Goal: Obtain resource: Download file/media

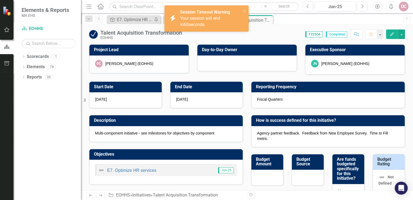
scroll to position [195, 0]
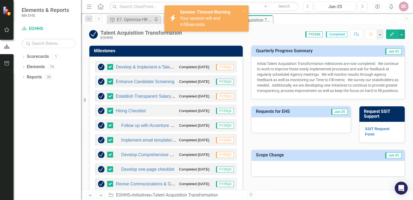
click at [211, 32] on div "icon.bolt Session Timeout Warning Your session will end in 58 seconds." at bounding box center [206, 20] width 86 height 33
click at [243, 11] on icon "close" at bounding box center [245, 11] width 4 height 4
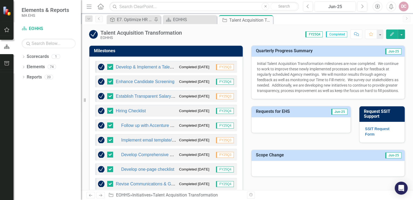
click at [193, 38] on div "Score: 0.00 FY25Q4 Completed Comment Favorite Edit" at bounding box center [295, 33] width 221 height 9
click at [202, 20] on div "EOHHS" at bounding box center [191, 19] width 36 height 7
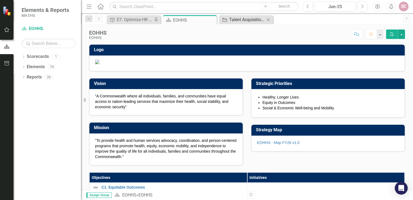
click at [243, 20] on div "Talent Acquisition Transformation" at bounding box center [247, 19] width 36 height 7
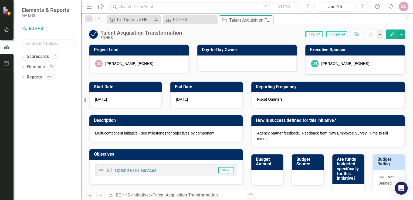
click at [393, 34] on icon "button" at bounding box center [392, 34] width 4 height 4
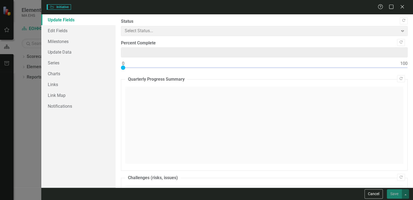
type input "0"
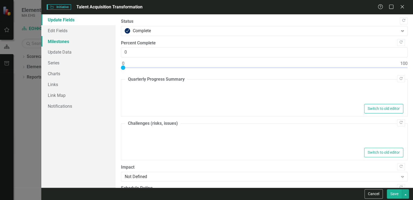
click at [68, 41] on link "Milestones" at bounding box center [78, 41] width 74 height 11
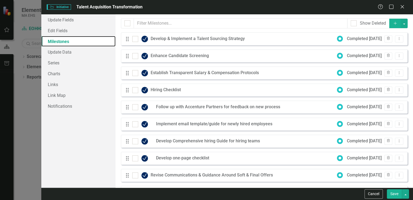
checkbox input "false"
click at [397, 106] on icon "Dropdown Menu" at bounding box center [399, 107] width 5 height 4
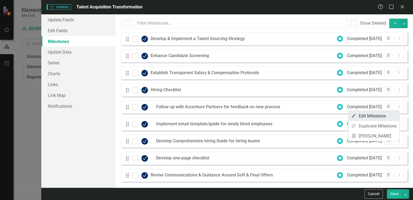
click at [370, 115] on link "Edit Edit Milestone" at bounding box center [374, 116] width 51 height 10
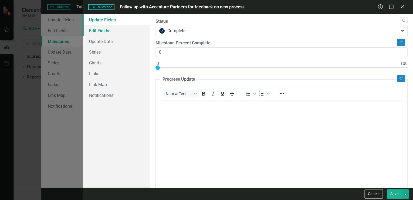
click at [112, 25] on link "Edit Fields" at bounding box center [117, 30] width 68 height 11
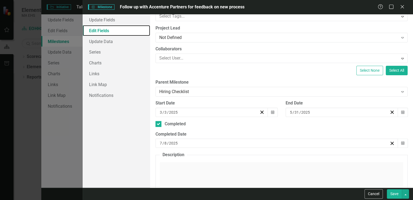
scroll to position [43, 0]
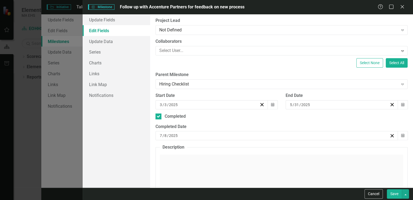
click at [396, 194] on button "Save" at bounding box center [394, 193] width 15 height 9
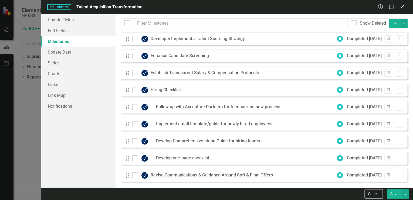
click at [258, 41] on div "Drag Develop & Implement a Talent Sourcing Strategy Completed 3/31/25 Trash Dro…" at bounding box center [264, 38] width 287 height 13
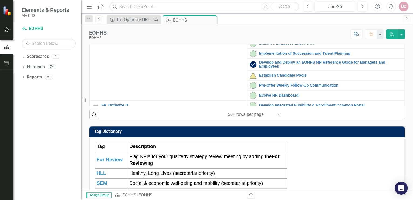
scroll to position [108, 0]
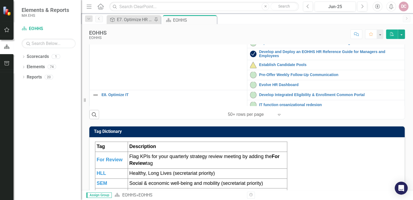
click at [283, 25] on link "Talent Acquisition Transformation" at bounding box center [330, 23] width 143 height 4
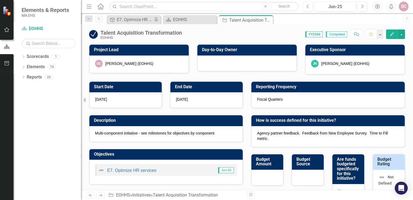
checkbox input "true"
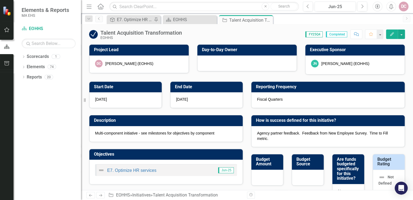
checkbox input "true"
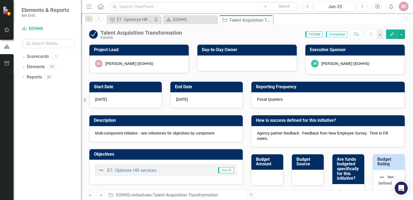
checkbox input "true"
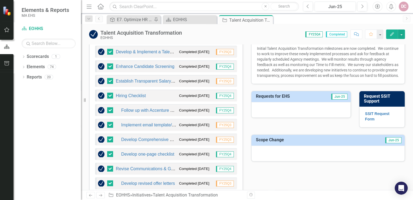
scroll to position [216, 0]
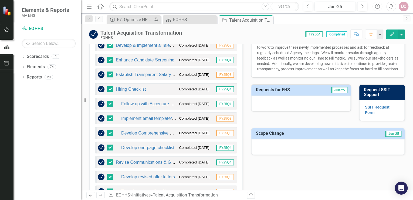
click at [151, 89] on div "Hiring Checklist Completed 7/8/25 FY25Q4" at bounding box center [166, 89] width 142 height 12
click at [139, 89] on link "Hiring Checklist" at bounding box center [131, 89] width 30 height 5
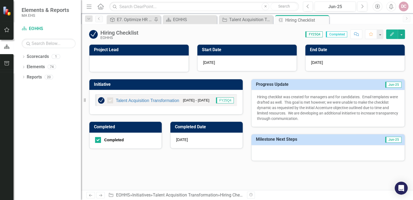
click at [394, 34] on icon "Edit" at bounding box center [392, 34] width 5 height 4
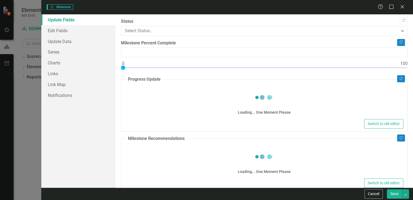
type input "0"
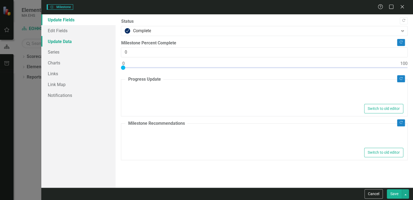
type textarea "<p>Hiring checklist was created for managers and for candidates.&nbsp; Email te…"
type textarea "<p>New initiative is being developed to provide greater transparent communicati…"
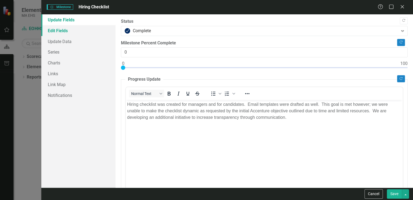
click at [68, 32] on link "Edit Fields" at bounding box center [78, 30] width 74 height 11
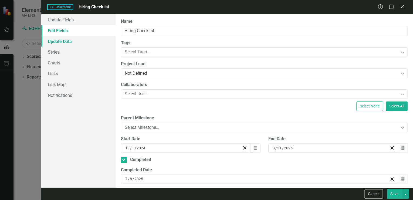
click at [67, 42] on link "Update Data" at bounding box center [78, 41] width 74 height 11
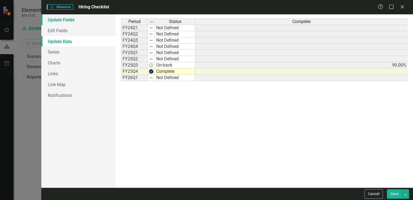
click at [62, 20] on link "Update Fields" at bounding box center [78, 19] width 74 height 11
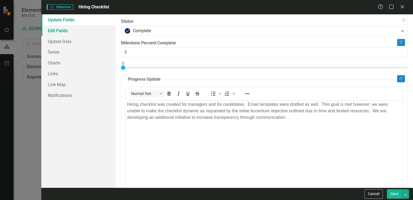
click at [76, 32] on link "Edit Fields" at bounding box center [78, 30] width 74 height 11
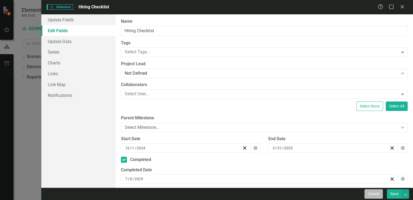
click at [375, 193] on button "Cancel" at bounding box center [374, 193] width 18 height 9
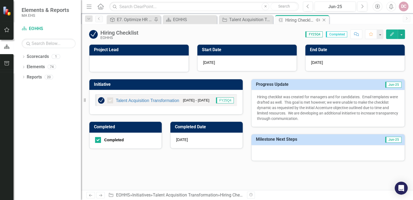
click at [323, 19] on icon "Close" at bounding box center [324, 20] width 5 height 4
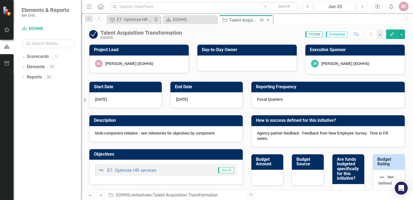
click at [250, 20] on div "Talent Acquisition Transformation" at bounding box center [243, 20] width 29 height 7
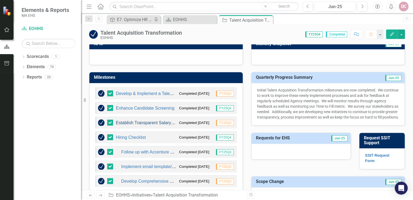
scroll to position [173, 0]
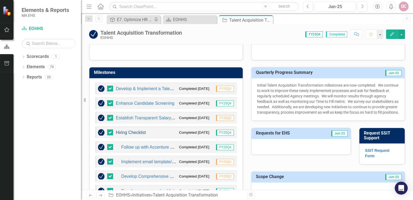
click at [135, 131] on link "Hiring Checklist" at bounding box center [131, 132] width 30 height 5
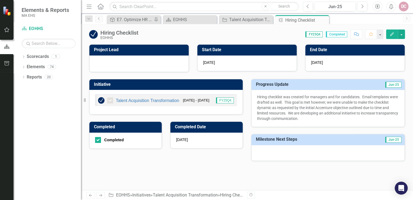
click at [392, 34] on icon "Edit" at bounding box center [392, 34] width 5 height 4
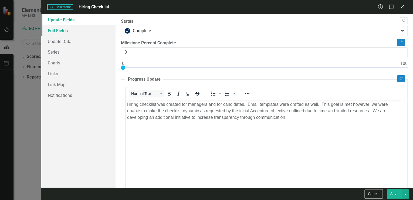
click at [69, 30] on link "Edit Fields" at bounding box center [78, 30] width 74 height 11
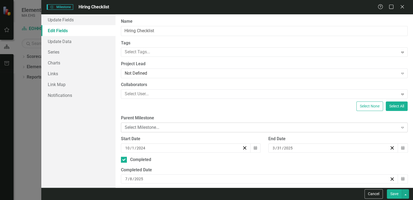
click at [160, 128] on div "Select Milestone..." at bounding box center [261, 127] width 273 height 6
click at [404, 7] on icon "Close" at bounding box center [402, 6] width 7 height 5
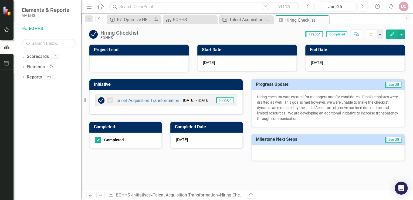
click at [98, 18] on icon "Previous" at bounding box center [99, 18] width 4 height 3
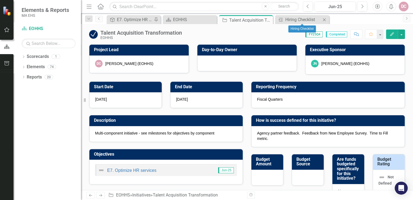
click at [324, 19] on icon at bounding box center [324, 19] width 3 height 3
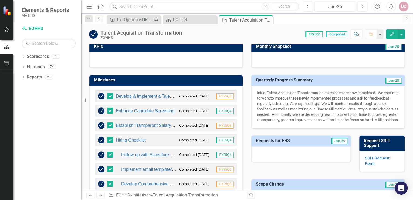
scroll to position [173, 0]
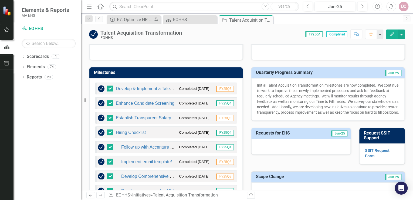
click at [167, 92] on div "Develop & Implement a Talent Sourcing Strategy Completed 3/31/25 FY25Q3" at bounding box center [166, 88] width 142 height 12
click at [161, 89] on link "Develop & Implement a Talent Sourcing Strategy" at bounding box center [162, 88] width 93 height 5
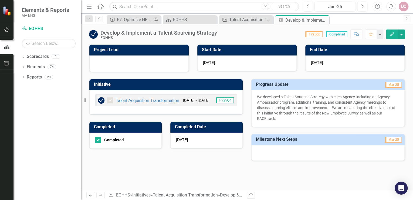
click at [392, 32] on icon "Edit" at bounding box center [392, 34] width 5 height 4
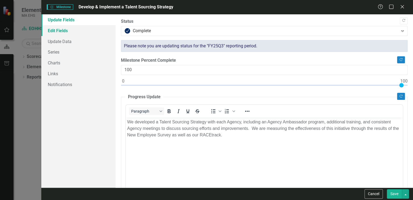
click at [67, 31] on link "Edit Fields" at bounding box center [78, 30] width 74 height 11
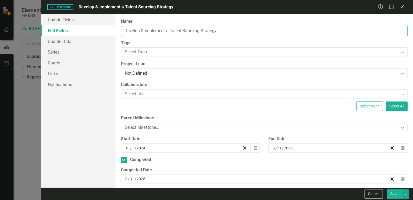
drag, startPoint x: 228, startPoint y: 31, endPoint x: 117, endPoint y: 37, distance: 110.9
click at [117, 37] on div "ClearPoint Can Do More! How ClearPoint Can Help Close Enterprise plans can auto…" at bounding box center [265, 100] width 298 height 173
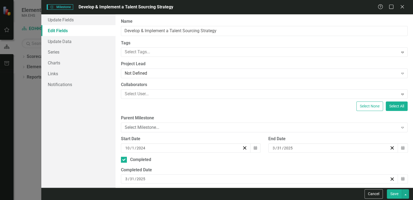
click at [223, 40] on label "Tags" at bounding box center [264, 43] width 287 height 6
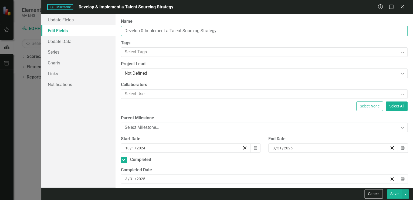
drag, startPoint x: 222, startPoint y: 30, endPoint x: 120, endPoint y: 34, distance: 102.0
click at [120, 34] on div "ClearPoint Can Do More! How ClearPoint Can Help Close Enterprise plans can auto…" at bounding box center [265, 100] width 298 height 173
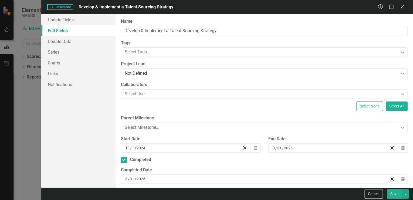
drag, startPoint x: 136, startPoint y: 31, endPoint x: 120, endPoint y: 26, distance: 17.1
click at [120, 26] on div "ClearPoint Can Do More! How ClearPoint Can Help Close Enterprise plans can auto…" at bounding box center [265, 100] width 298 height 173
click at [402, 148] on icon "Calendar" at bounding box center [403, 148] width 3 height 4
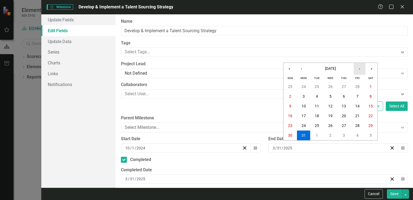
click at [359, 69] on button "›" at bounding box center [360, 69] width 12 height 12
click at [323, 21] on label "Name" at bounding box center [264, 21] width 287 height 6
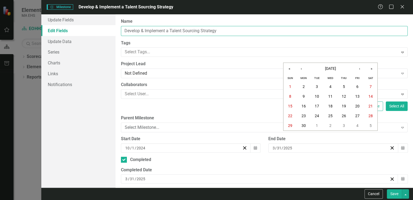
click at [323, 26] on input "Develop & Implement a Talent Sourcing Strategy" at bounding box center [264, 31] width 287 height 10
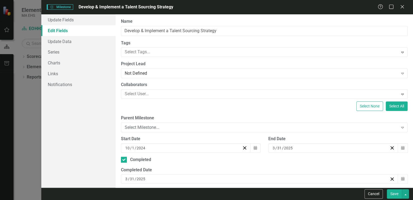
click at [63, 7] on span "Milestones Milestone" at bounding box center [60, 6] width 26 height 5
click at [405, 6] on icon "Close" at bounding box center [402, 6] width 7 height 5
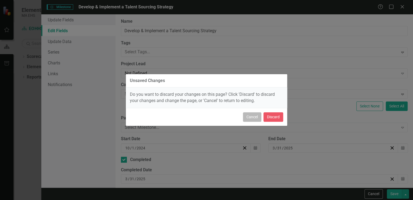
click at [256, 116] on button "Cancel" at bounding box center [252, 116] width 18 height 9
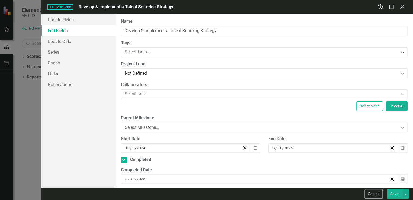
click at [403, 7] on icon "Close" at bounding box center [402, 6] width 7 height 5
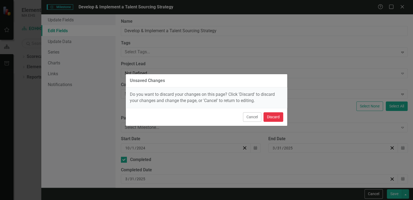
click at [279, 117] on button "Discard" at bounding box center [274, 116] width 20 height 9
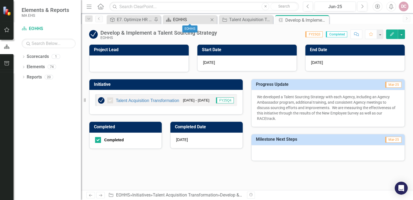
click at [190, 19] on div "EOHHS" at bounding box center [191, 19] width 36 height 7
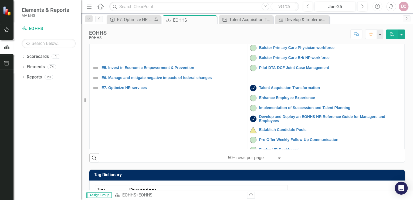
scroll to position [108, 0]
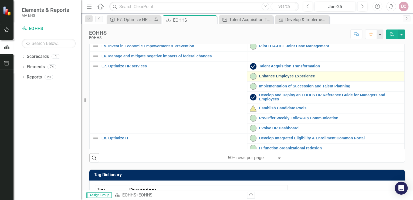
click at [271, 78] on link "Enhance Employee Experience" at bounding box center [330, 76] width 143 height 4
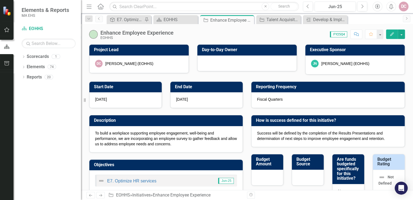
checkbox input "true"
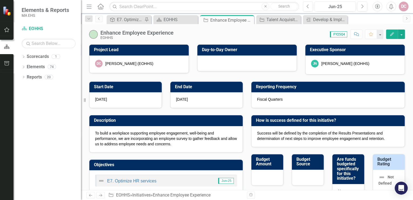
checkbox input "true"
click at [402, 35] on button "button" at bounding box center [401, 33] width 7 height 9
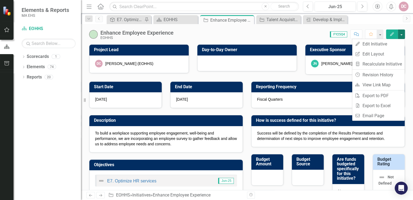
click at [179, 70] on div "DC Deirdre Coluntino (EOHHS)" at bounding box center [138, 64] width 99 height 18
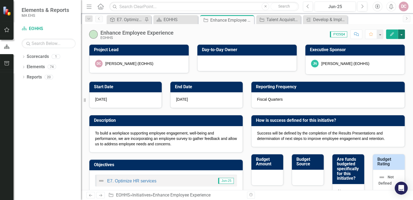
click at [403, 34] on button "button" at bounding box center [401, 33] width 7 height 9
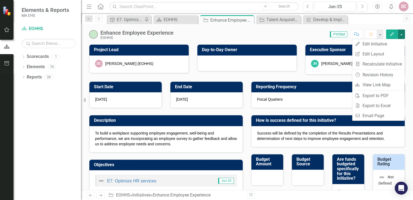
click at [183, 110] on div "Description To build a workplace supporting employee engagement, well-being and…" at bounding box center [166, 130] width 162 height 44
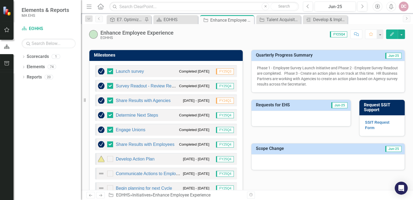
scroll to position [195, 0]
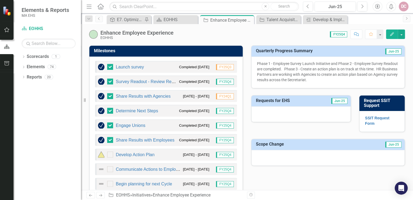
click at [163, 154] on div "Develop Action Plan 7/1/25 - 9/30/25 FY25Q4" at bounding box center [166, 154] width 142 height 12
click at [147, 153] on link "Develop Action Plan" at bounding box center [135, 154] width 39 height 5
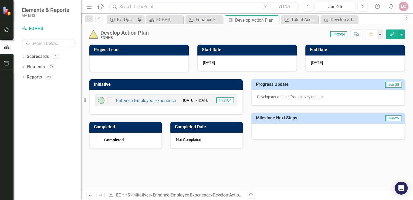
click at [393, 34] on icon "button" at bounding box center [392, 34] width 4 height 4
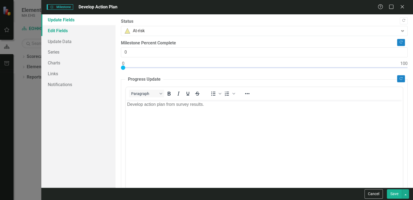
click at [72, 30] on link "Edit Fields" at bounding box center [78, 30] width 74 height 11
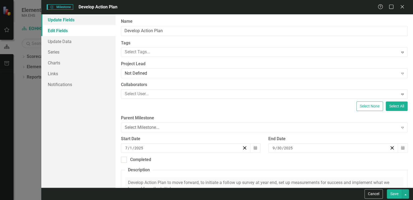
click at [74, 18] on link "Update Fields" at bounding box center [78, 19] width 74 height 11
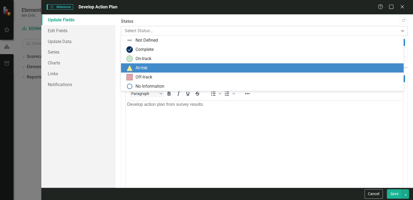
click at [400, 29] on icon "Expand" at bounding box center [402, 31] width 5 height 4
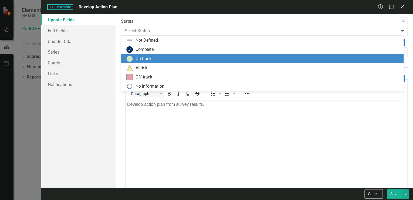
click at [182, 59] on div "On-track" at bounding box center [263, 58] width 274 height 6
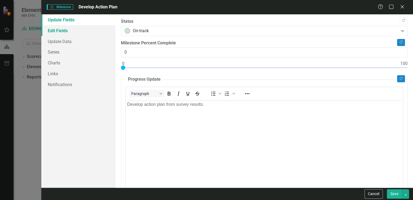
click at [66, 30] on link "Edit Fields" at bounding box center [78, 30] width 74 height 11
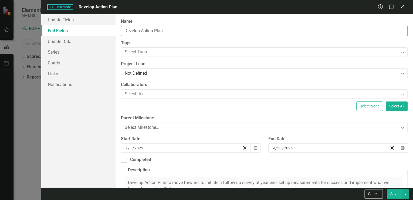
click at [201, 32] on input "Develop Action Plan" at bounding box center [264, 31] width 287 height 10
drag, startPoint x: 164, startPoint y: 31, endPoint x: 123, endPoint y: 29, distance: 40.8
click at [123, 29] on input "Develop Action Plan" at bounding box center [264, 31] width 287 height 10
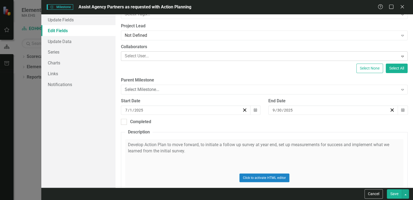
scroll to position [43, 0]
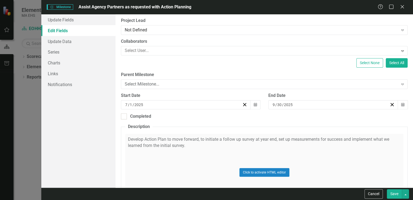
type input "Assist Agency Partners as requested with Action Planning"
click at [199, 138] on div "Click to activate HTML editor" at bounding box center [264, 171] width 278 height 77
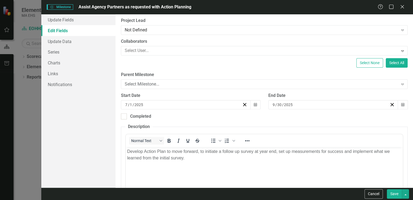
scroll to position [0, 0]
click at [127, 150] on p "Develop Action Plan to move forward, to initiate a follow up survey at year end…" at bounding box center [264, 154] width 275 height 13
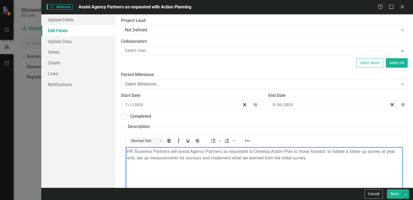
click at [292, 151] on p "HR Business Partners will assist Agency Partners as requested to Develop Action…" at bounding box center [264, 154] width 275 height 13
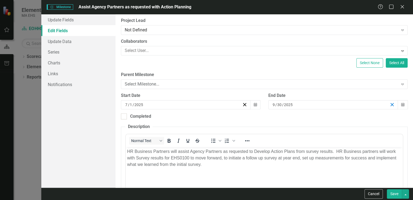
click at [390, 102] on icon "button" at bounding box center [392, 104] width 5 height 5
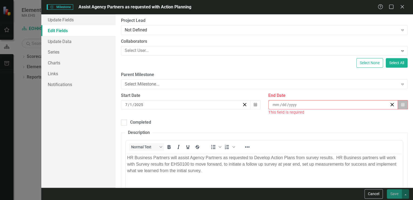
click at [398, 104] on button "Calendar" at bounding box center [403, 104] width 10 height 9
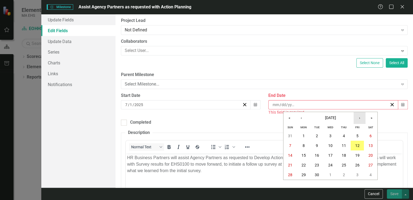
click at [359, 115] on button "›" at bounding box center [360, 118] width 12 height 12
click at [358, 116] on button "›" at bounding box center [360, 118] width 12 height 12
drag, startPoint x: 329, startPoint y: 172, endPoint x: 202, endPoint y: 20, distance: 198.1
click at [329, 172] on abbr "31" at bounding box center [331, 174] width 4 height 4
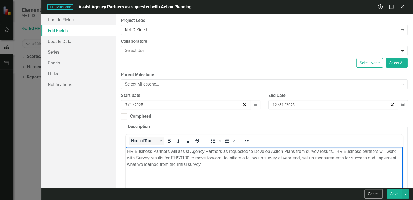
click at [206, 164] on p "HR Business Partners will assist Agency Partners as requested to Develop Action…" at bounding box center [264, 157] width 275 height 19
click at [224, 156] on p "HR Business Partners will assist Agency Partners as requested to Develop Action…" at bounding box center [264, 157] width 275 height 19
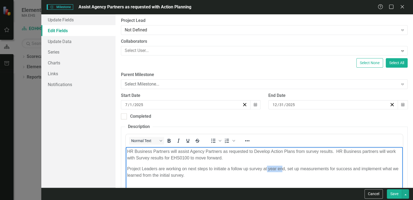
drag, startPoint x: 268, startPoint y: 169, endPoint x: 283, endPoint y: 165, distance: 16.4
click at [283, 165] on p "Project Leaders are working on next steps to initiate a follow up survey at yea…" at bounding box center [264, 171] width 275 height 13
click at [393, 194] on button "Save" at bounding box center [394, 193] width 15 height 9
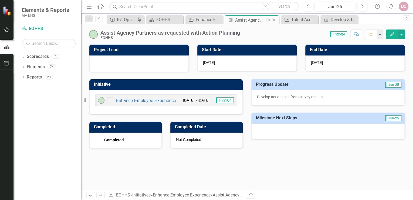
click at [241, 21] on div "Assist Agency Partners as requested with Action Planning" at bounding box center [249, 20] width 29 height 7
click at [363, 6] on icon "Next" at bounding box center [362, 6] width 3 height 5
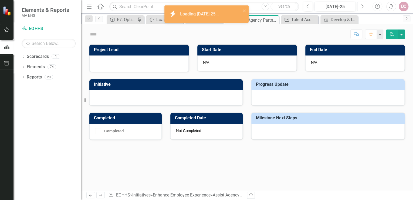
click at [363, 6] on icon "Next" at bounding box center [362, 6] width 3 height 5
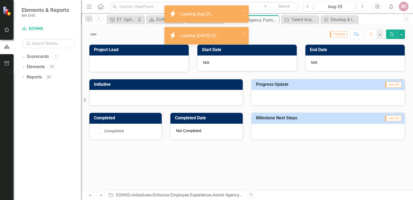
click at [363, 6] on icon "Next" at bounding box center [362, 6] width 3 height 5
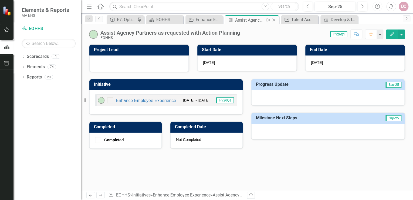
click at [273, 19] on icon "Close" at bounding box center [273, 20] width 5 height 4
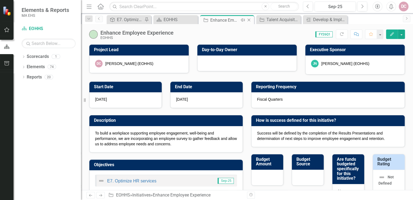
click at [216, 21] on div "Enhance Employee Experience" at bounding box center [225, 20] width 29 height 7
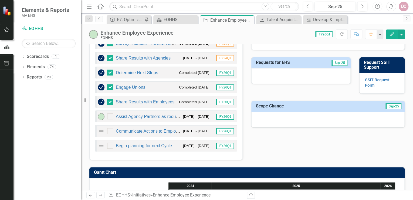
scroll to position [238, 0]
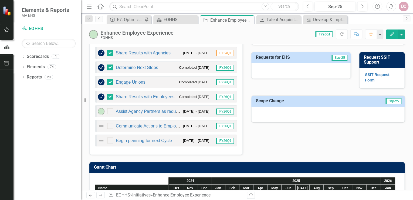
click at [393, 32] on icon "Edit" at bounding box center [392, 34] width 5 height 4
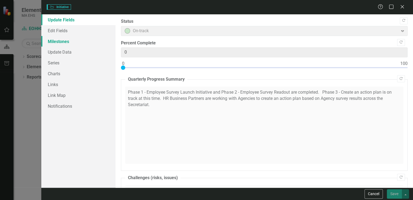
click at [58, 40] on link "Milestones" at bounding box center [78, 41] width 74 height 11
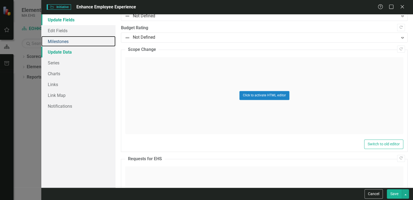
scroll to position [368, 0]
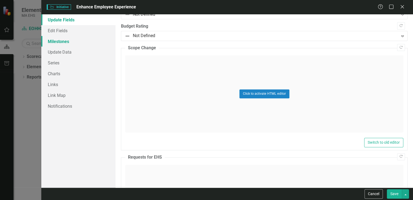
click at [71, 40] on link "Milestones" at bounding box center [78, 41] width 74 height 11
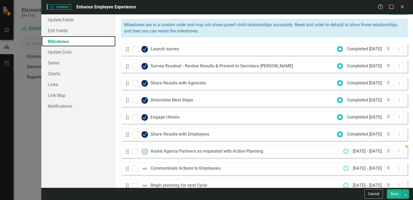
scroll to position [26, 0]
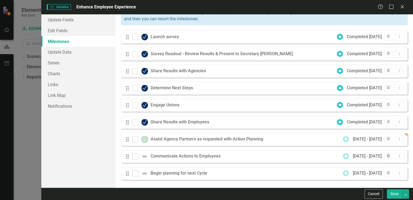
click at [387, 155] on icon "Trash" at bounding box center [389, 155] width 4 height 3
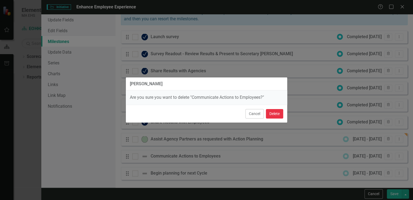
click at [275, 114] on button "Delete" at bounding box center [274, 113] width 17 height 9
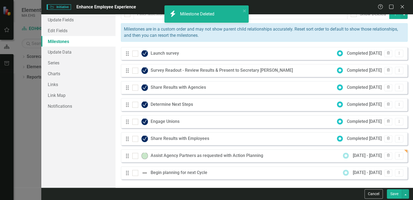
scroll to position [9, 0]
checkbox input "false"
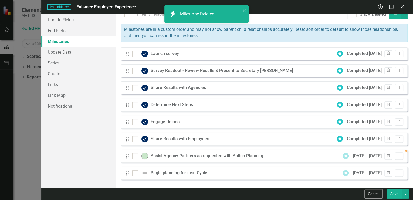
checkbox input "false"
checkbox input "true"
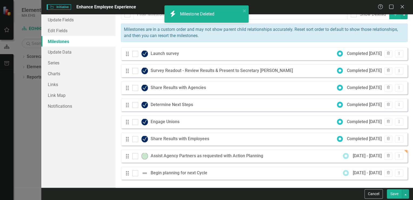
checkbox input "true"
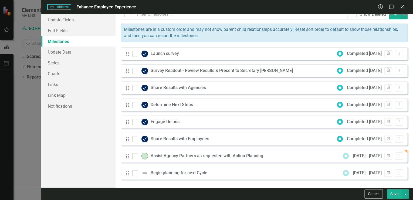
click at [394, 192] on button "Save" at bounding box center [394, 193] width 15 height 9
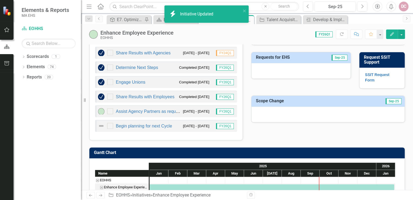
checkbox input "false"
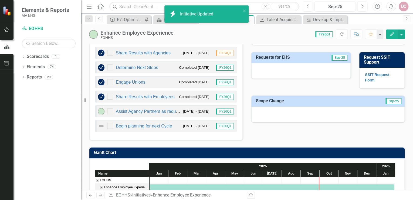
checkbox input "false"
checkbox input "true"
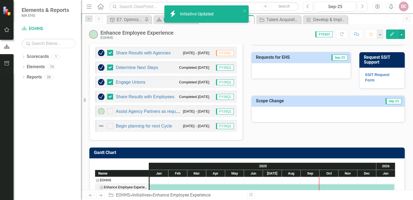
checkbox input "true"
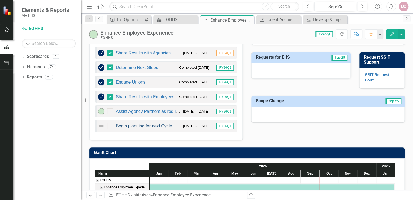
click at [146, 124] on link "Begin planning for next Cycle" at bounding box center [144, 125] width 56 height 5
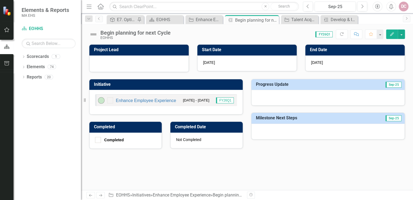
click at [393, 35] on icon "Edit" at bounding box center [392, 34] width 5 height 4
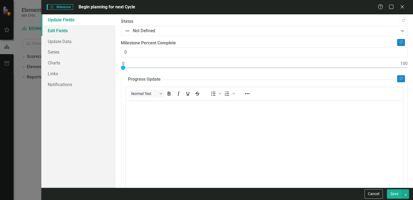
click at [66, 32] on link "Edit Fields" at bounding box center [78, 30] width 74 height 11
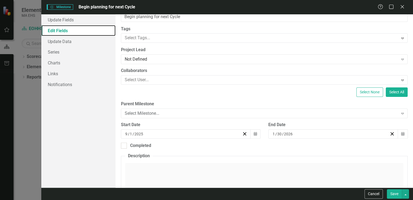
scroll to position [22, 0]
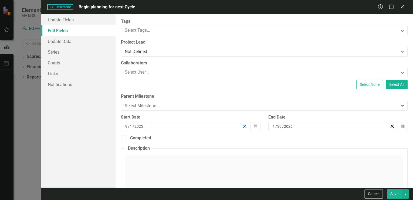
click at [243, 126] on line "button" at bounding box center [244, 126] width 3 height 3
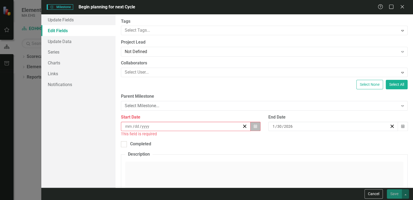
click at [254, 125] on icon "button" at bounding box center [255, 126] width 3 height 4
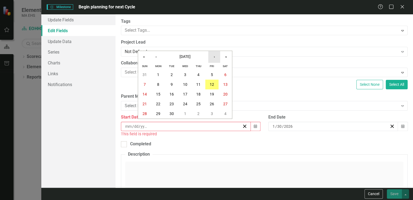
click at [214, 58] on button "›" at bounding box center [214, 57] width 12 height 12
click at [158, 121] on abbr "1" at bounding box center [158, 123] width 2 height 4
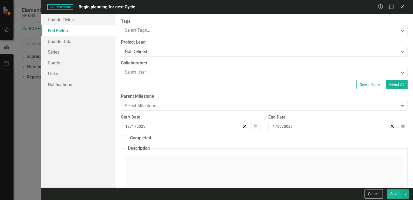
click at [395, 192] on button "Save" at bounding box center [394, 193] width 15 height 9
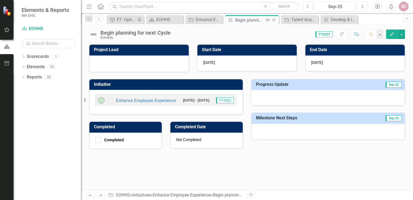
click at [274, 20] on icon "Close" at bounding box center [273, 20] width 5 height 4
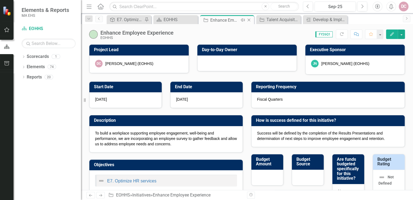
checkbox input "true"
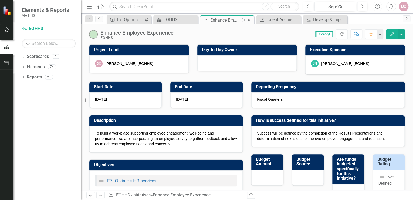
checkbox input "true"
checkbox input "false"
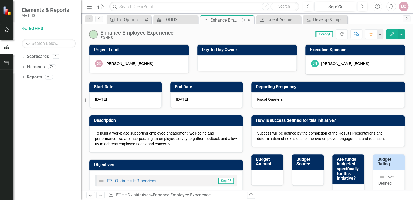
checkbox input "false"
checkbox input "true"
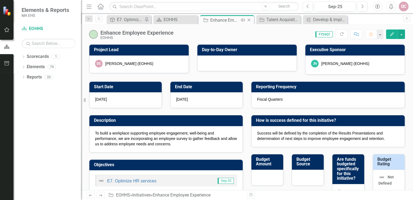
checkbox input "true"
click at [215, 19] on div "Enhance Employee Experience" at bounding box center [225, 20] width 29 height 7
click at [404, 35] on button "button" at bounding box center [401, 33] width 7 height 9
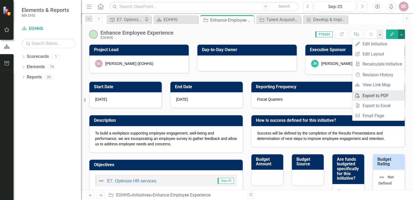
click at [372, 95] on link "PDF Export to PDF" at bounding box center [379, 96] width 52 height 10
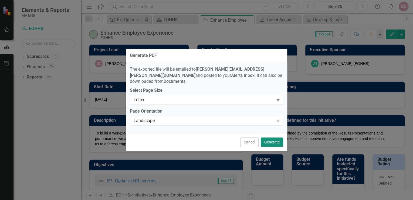
click at [269, 138] on button "Generate" at bounding box center [272, 141] width 22 height 9
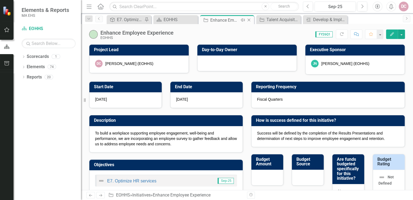
click at [249, 19] on icon "Close" at bounding box center [248, 20] width 5 height 4
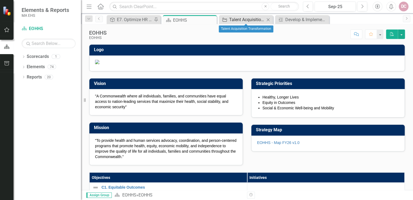
click at [247, 19] on div "Talent Acquisition Transformation" at bounding box center [247, 19] width 36 height 7
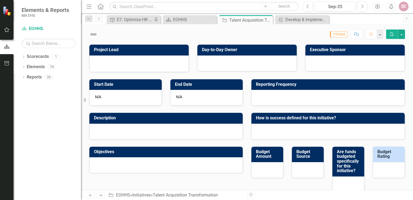
checkbox input "true"
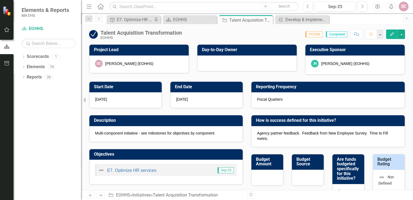
checkbox input "true"
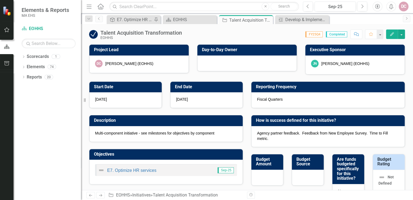
checkbox input "true"
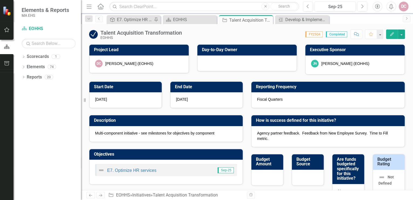
checkbox input "true"
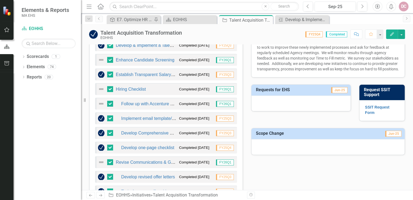
scroll to position [238, 0]
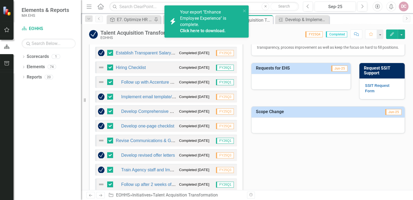
click at [146, 66] on div "Hiring Checklist Completed 7/8/25 FY26Q1" at bounding box center [166, 67] width 142 height 12
click at [139, 65] on link "Hiring Checklist" at bounding box center [131, 67] width 30 height 5
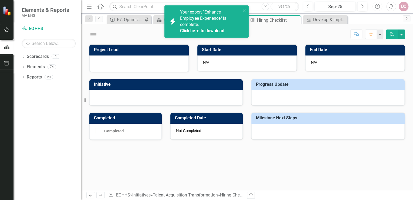
checkbox input "true"
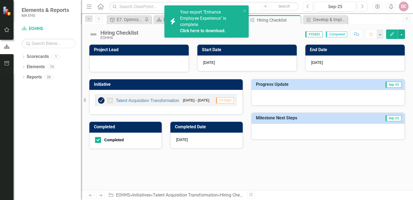
click at [113, 33] on div "Hiring Checklist" at bounding box center [120, 33] width 38 height 6
click at [391, 31] on button "Edit" at bounding box center [392, 33] width 12 height 9
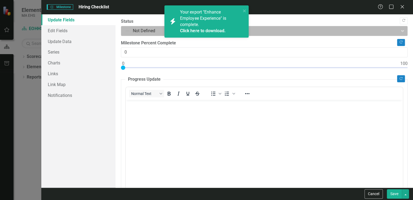
click at [135, 31] on div at bounding box center [260, 30] width 270 height 7
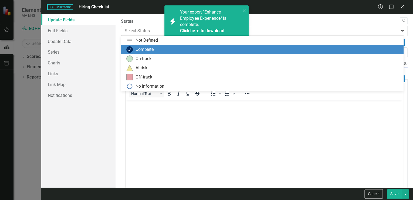
click at [138, 48] on div "Complete" at bounding box center [145, 49] width 18 height 6
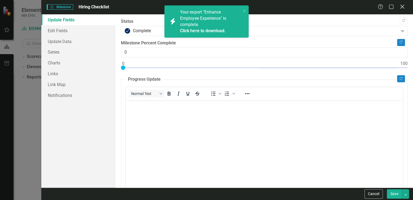
click at [401, 8] on icon "Close" at bounding box center [402, 6] width 7 height 5
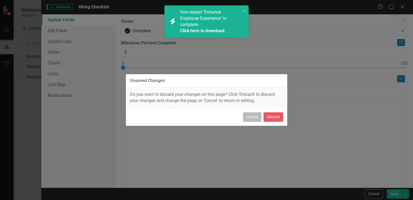
click at [255, 118] on button "Cancel" at bounding box center [252, 116] width 18 height 9
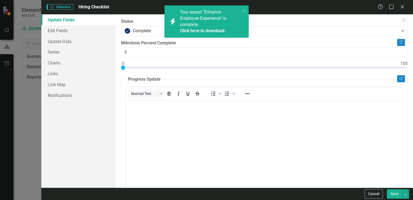
click at [395, 194] on button "Save" at bounding box center [394, 193] width 15 height 9
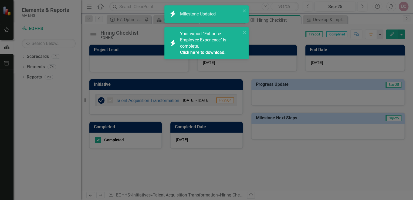
checkbox input "true"
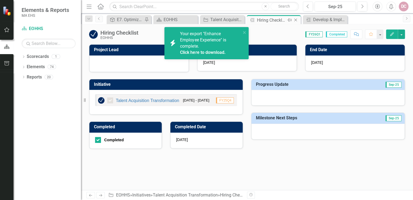
click at [297, 19] on icon at bounding box center [296, 20] width 3 height 3
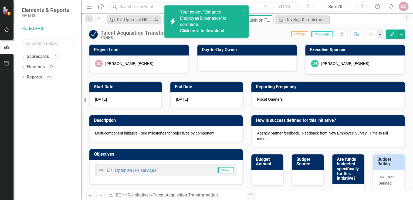
checkbox input "false"
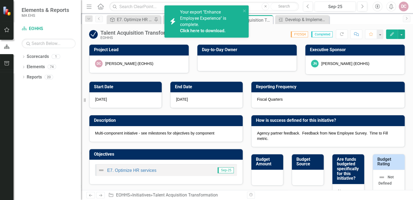
checkbox input "false"
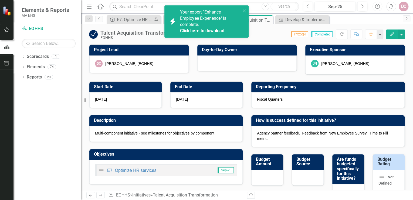
checkbox input "false"
checkbox input "true"
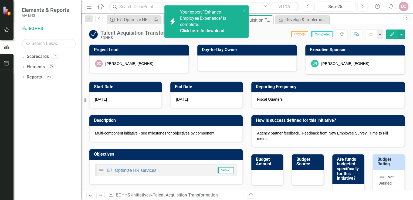
checkbox input "true"
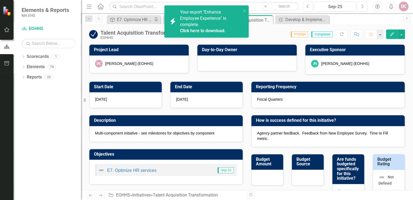
checkbox input "true"
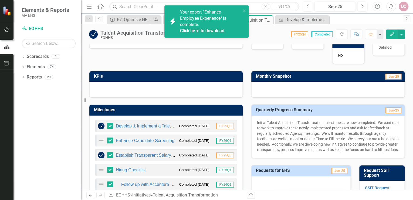
scroll to position [173, 0]
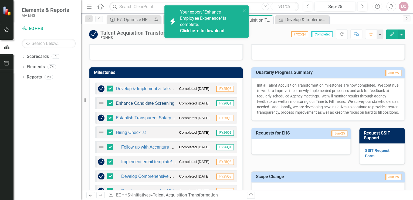
click at [153, 104] on link "Enhance Candidate Screening" at bounding box center [145, 103] width 59 height 5
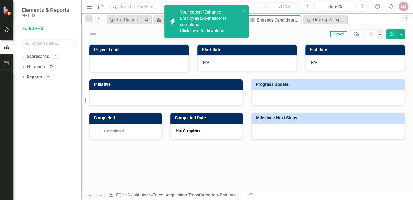
checkbox input "true"
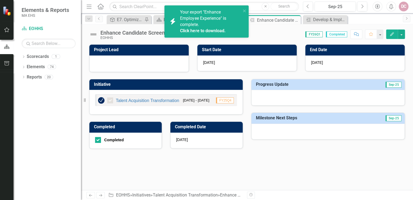
click at [392, 35] on icon "button" at bounding box center [392, 34] width 4 height 4
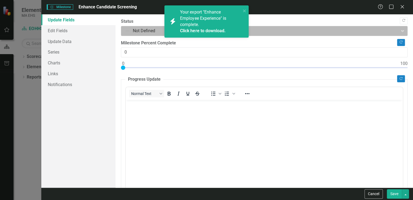
click at [147, 29] on div at bounding box center [260, 30] width 270 height 7
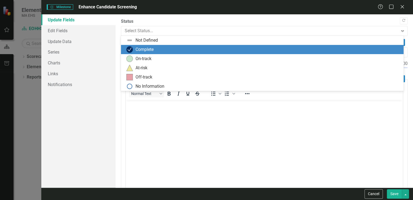
click at [145, 49] on div "Complete" at bounding box center [145, 49] width 18 height 6
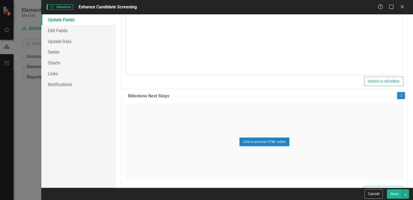
scroll to position [273, 0]
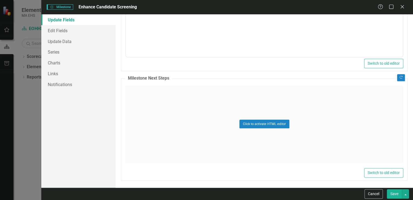
click at [396, 193] on button "Save" at bounding box center [394, 193] width 15 height 9
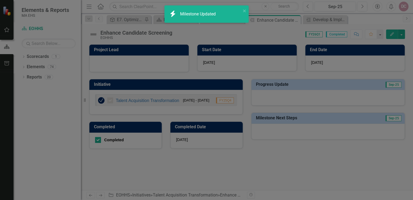
checkbox input "true"
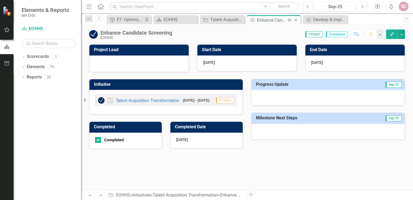
click at [297, 20] on icon "Close" at bounding box center [295, 20] width 5 height 4
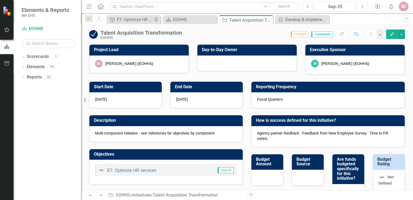
checkbox input "false"
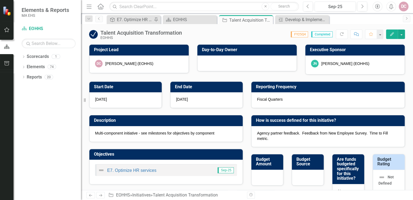
checkbox input "false"
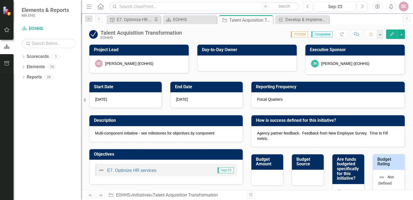
checkbox input "false"
checkbox input "true"
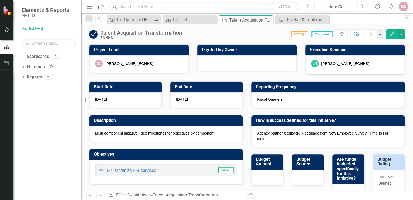
checkbox input "true"
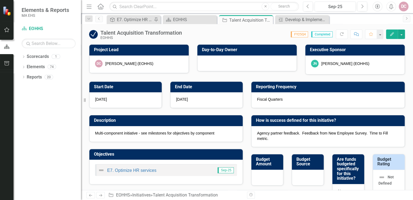
checkbox input "true"
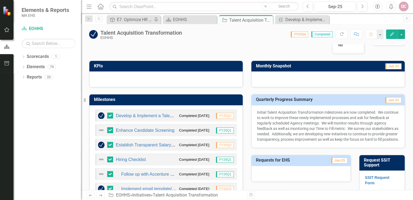
scroll to position [173, 0]
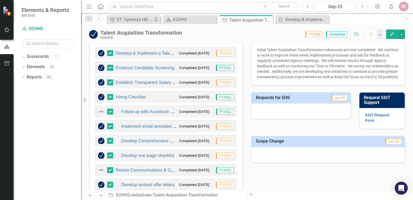
scroll to position [216, 0]
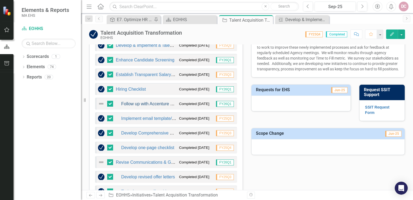
click at [145, 103] on link "Follow up with Accenture Partners for feedback on new process" at bounding box center [182, 103] width 122 height 5
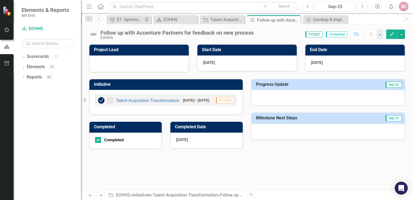
click at [393, 35] on icon "Edit" at bounding box center [392, 34] width 5 height 4
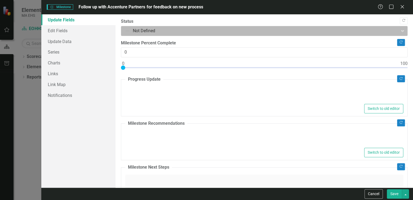
click at [133, 28] on div at bounding box center [260, 30] width 270 height 7
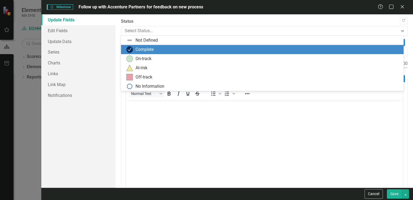
click at [138, 50] on div "Complete" at bounding box center [145, 49] width 18 height 6
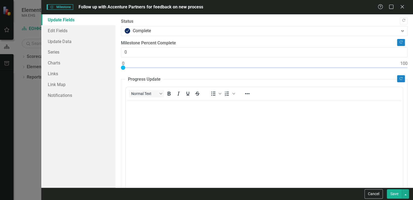
click at [397, 194] on button "Save" at bounding box center [394, 193] width 15 height 9
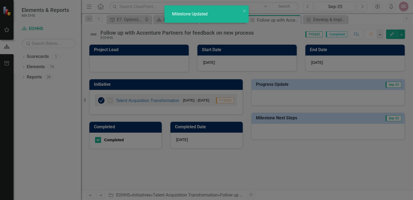
checkbox input "true"
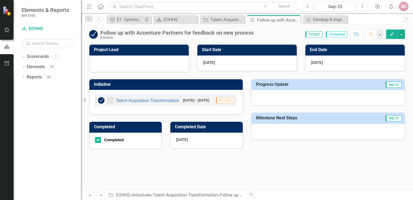
click at [212, 150] on div "Project Lead Start Date [DATE] End Date [DATE] Initiative Talent Acquisition Tr…" at bounding box center [247, 96] width 332 height 116
click at [248, 153] on div "Project Lead Start Date [DATE] End Date [DATE] Initiative Talent Acquisition Tr…" at bounding box center [247, 116] width 332 height 145
click at [296, 21] on icon at bounding box center [296, 20] width 3 height 3
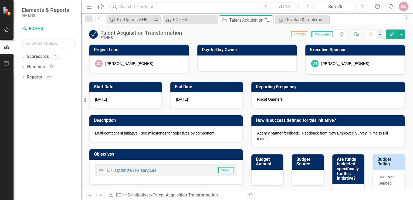
checkbox input "false"
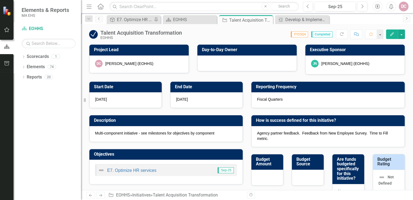
checkbox input "false"
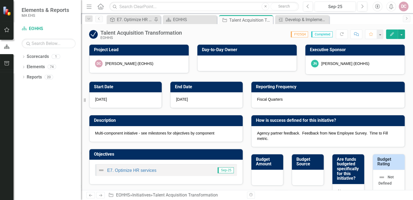
checkbox input "false"
checkbox input "true"
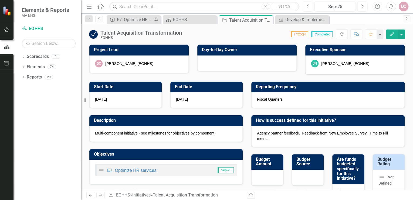
checkbox input "true"
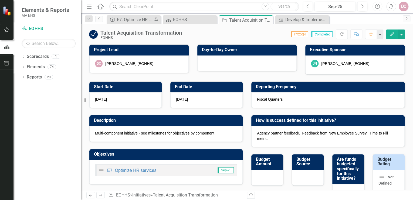
checkbox input "true"
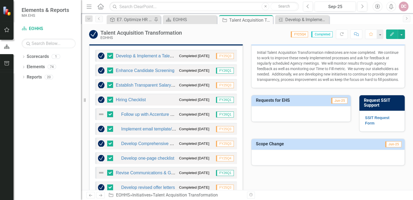
scroll to position [216, 0]
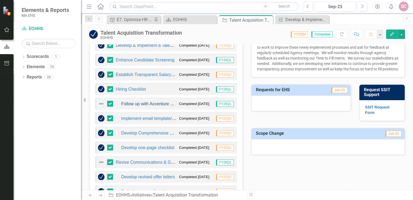
click at [164, 104] on link "Follow up with Accenture Partners for feedback on new process" at bounding box center [182, 103] width 122 height 5
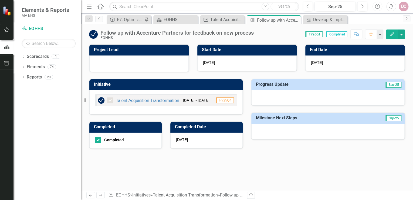
click at [393, 31] on button "Edit" at bounding box center [392, 33] width 12 height 9
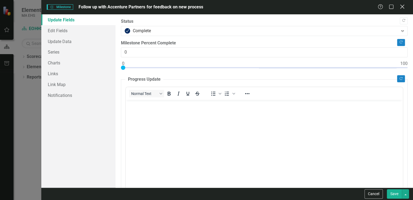
click at [400, 8] on icon "Close" at bounding box center [402, 6] width 7 height 5
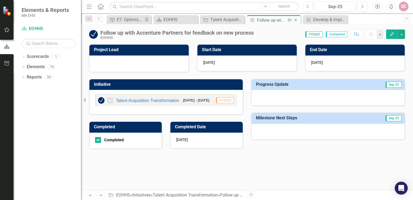
click at [296, 20] on icon at bounding box center [296, 20] width 3 height 3
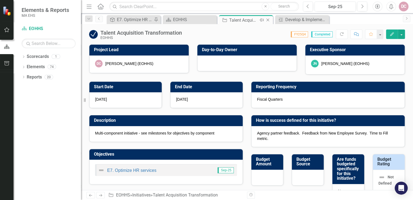
click at [243, 20] on div "Talent Acquisition Transformation" at bounding box center [243, 20] width 29 height 7
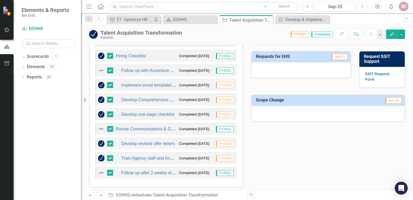
scroll to position [259, 0]
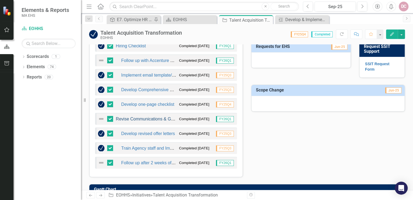
click at [147, 118] on link "Revise Communications & Guidance Around Soft & Final Offers" at bounding box center [177, 118] width 122 height 5
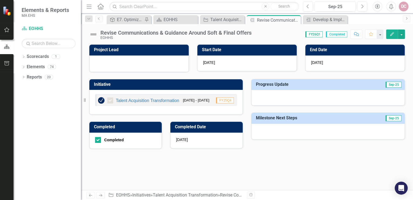
click at [392, 35] on icon "Edit" at bounding box center [392, 34] width 5 height 4
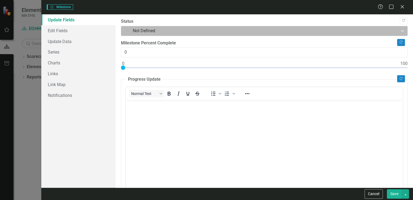
click at [145, 32] on div at bounding box center [260, 30] width 270 height 7
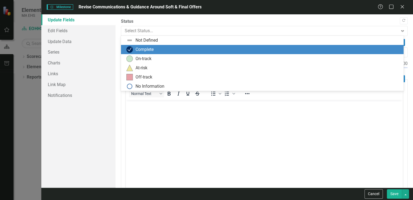
click at [139, 49] on div "Complete" at bounding box center [145, 49] width 18 height 6
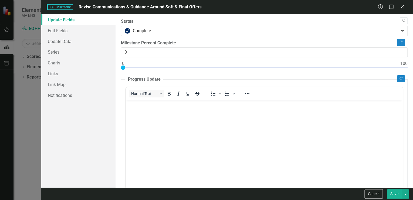
click at [395, 197] on button "Save" at bounding box center [394, 193] width 15 height 9
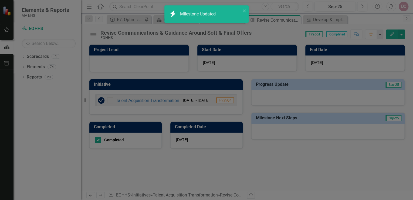
checkbox input "true"
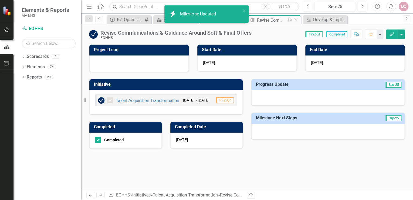
click at [296, 19] on icon at bounding box center [296, 20] width 3 height 3
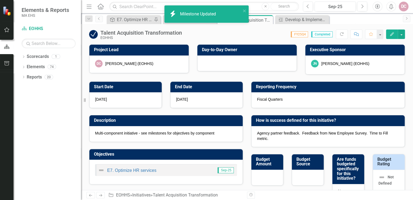
checkbox input "false"
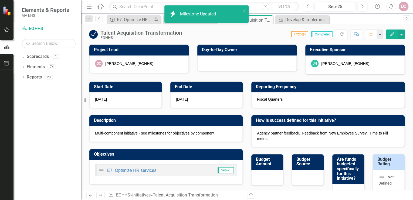
checkbox input "false"
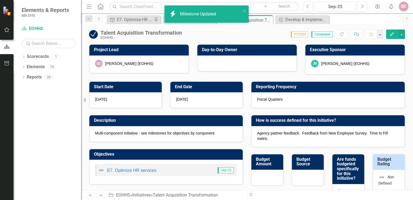
checkbox input "false"
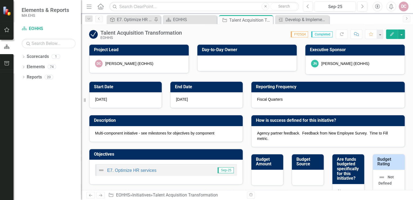
checkbox input "true"
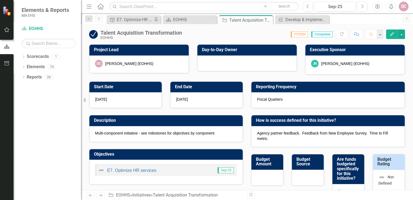
checkbox input "true"
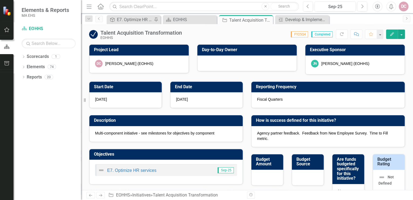
checkbox input "true"
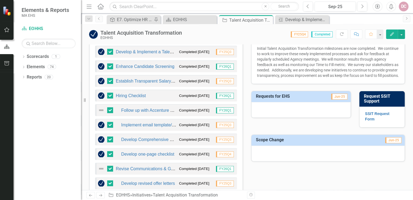
scroll to position [216, 0]
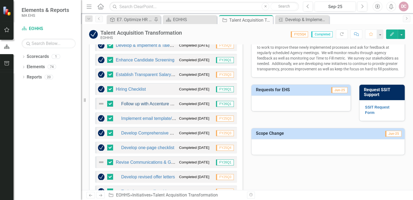
click at [165, 104] on link "Follow up with Accenture Partners for feedback on new process" at bounding box center [182, 103] width 122 height 5
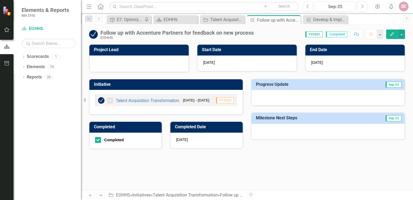
click at [391, 32] on icon "Edit" at bounding box center [392, 34] width 5 height 4
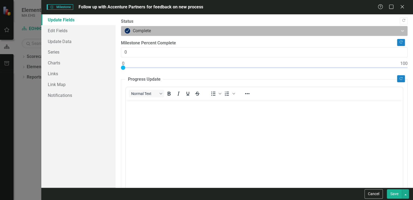
click at [156, 31] on div at bounding box center [260, 30] width 270 height 7
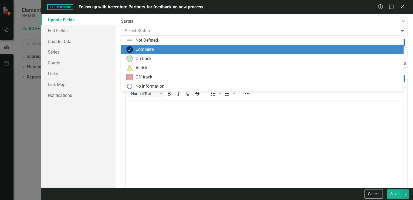
click at [144, 52] on div "Complete" at bounding box center [145, 49] width 18 height 6
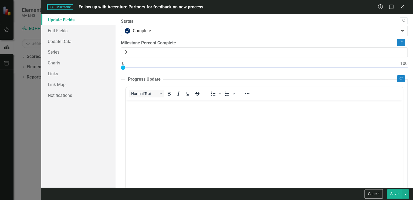
click at [394, 192] on button "Save" at bounding box center [394, 193] width 15 height 9
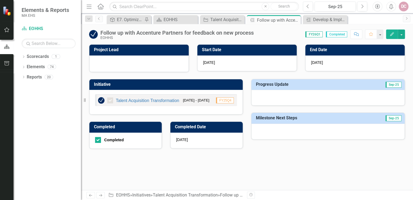
click at [171, 157] on div "Project Lead Start Date [DATE] End Date [DATE] Initiative Talent Acquisition Tr…" at bounding box center [247, 116] width 332 height 145
click at [298, 19] on icon "Close" at bounding box center [295, 20] width 5 height 4
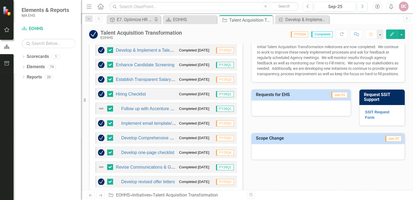
scroll to position [216, 0]
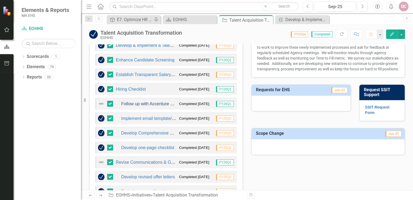
click at [153, 103] on link "Follow up with Accenture Partners for feedback on new process" at bounding box center [182, 103] width 122 height 5
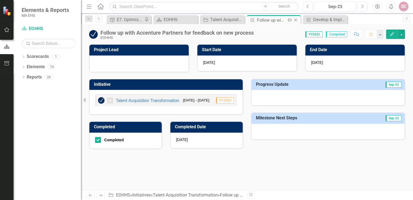
click at [297, 20] on icon "Close" at bounding box center [295, 20] width 5 height 4
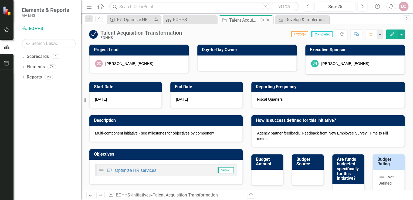
click at [269, 19] on icon at bounding box center [268, 20] width 3 height 3
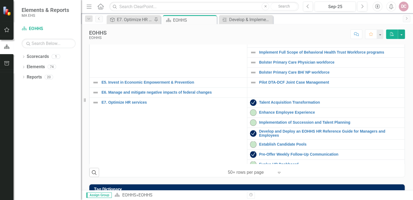
scroll to position [108, 0]
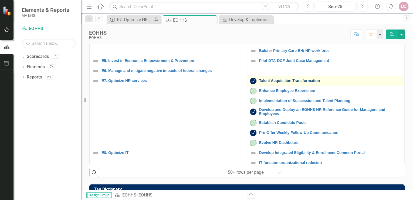
click at [270, 83] on link "Talent Acquisition Transformation" at bounding box center [330, 81] width 143 height 4
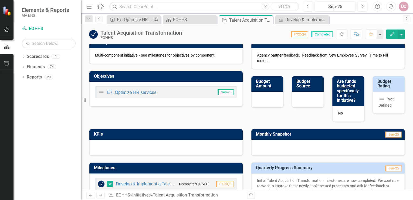
scroll to position [65, 0]
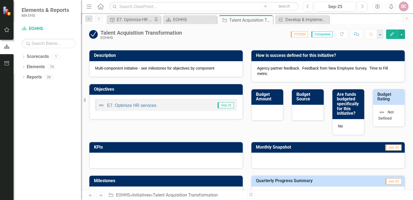
click at [223, 106] on span "Sep-25" at bounding box center [226, 105] width 16 height 6
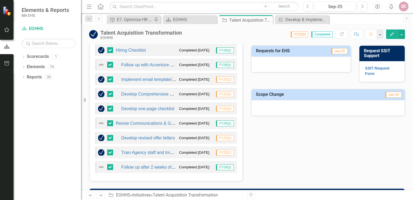
scroll to position [259, 0]
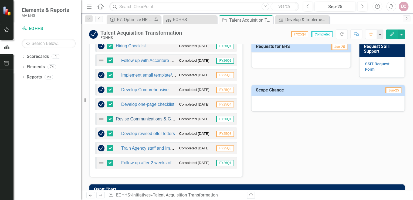
click at [161, 118] on link "Revise Communications & Guidance Around Soft & Final Offers" at bounding box center [177, 118] width 122 height 5
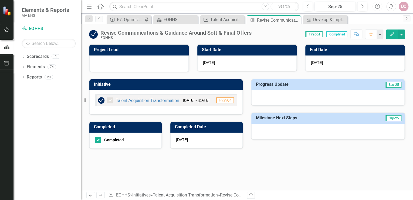
click at [391, 32] on icon "Edit" at bounding box center [392, 34] width 5 height 4
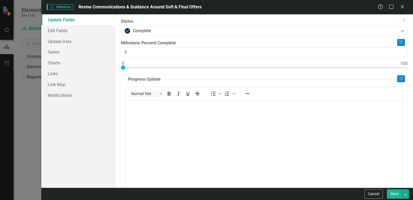
click at [396, 191] on button "Save" at bounding box center [394, 193] width 15 height 9
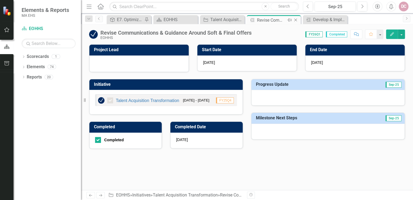
click at [296, 19] on icon at bounding box center [296, 20] width 3 height 3
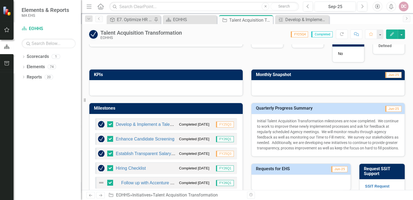
scroll to position [130, 0]
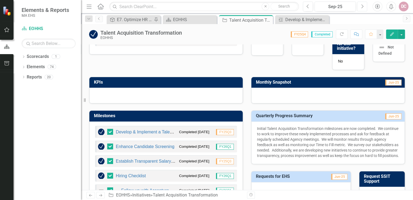
click at [364, 5] on icon "Next" at bounding box center [362, 6] width 3 height 5
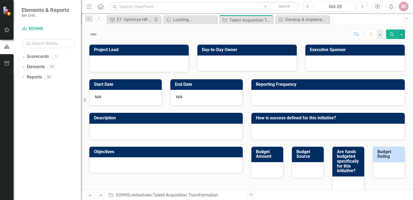
click at [308, 6] on icon "Previous" at bounding box center [308, 6] width 3 height 5
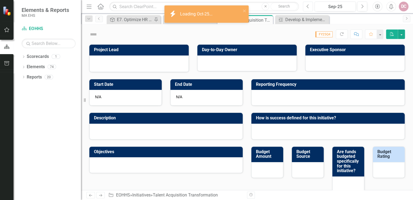
checkbox input "true"
click at [308, 6] on icon "Previous" at bounding box center [308, 6] width 3 height 5
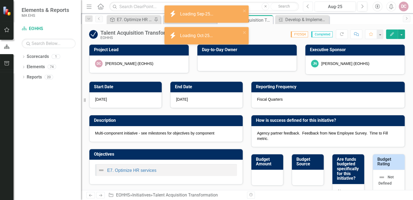
click at [308, 6] on icon "Previous" at bounding box center [308, 6] width 3 height 5
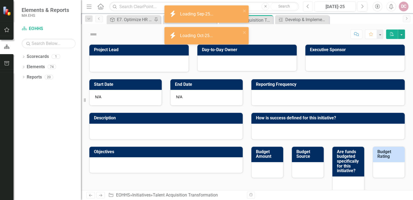
click at [308, 6] on icon "Previous" at bounding box center [308, 6] width 3 height 5
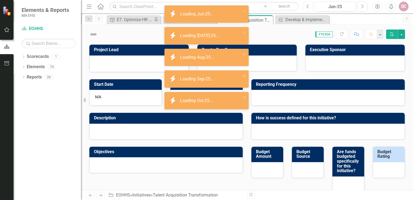
checkbox input "true"
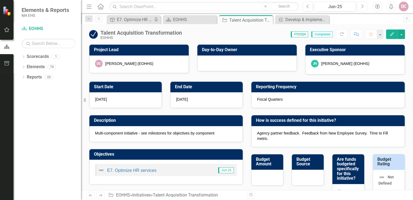
click at [363, 5] on icon "Next" at bounding box center [362, 6] width 3 height 5
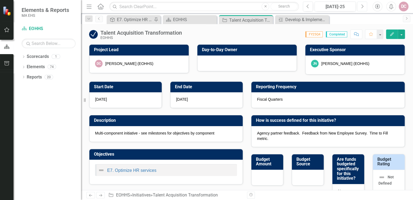
checkbox input "true"
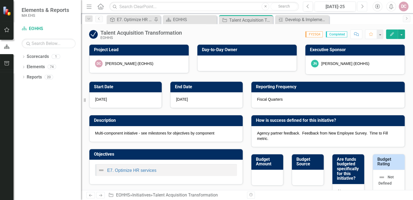
checkbox input "true"
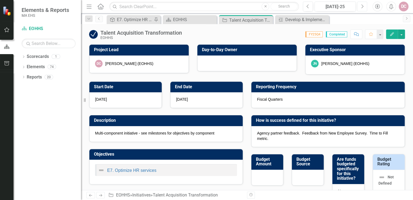
checkbox input "true"
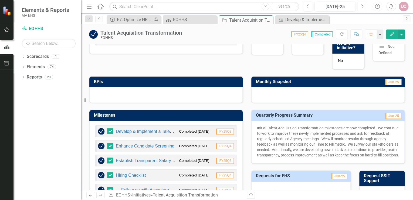
scroll to position [65, 0]
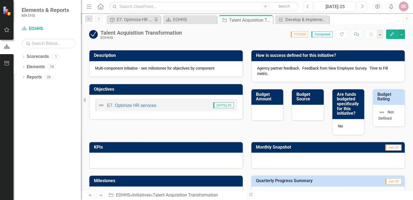
click at [365, 5] on button "Next" at bounding box center [363, 7] width 10 height 10
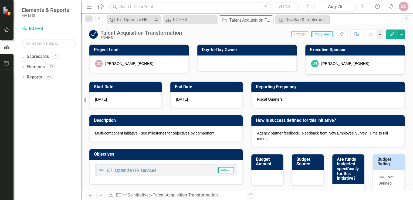
click at [362, 4] on icon "Next" at bounding box center [362, 6] width 3 height 5
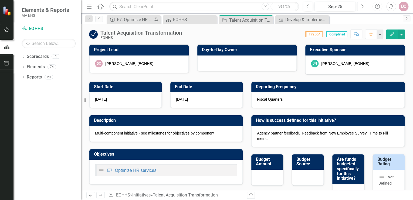
checkbox input "true"
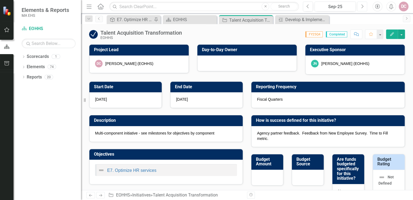
checkbox input "true"
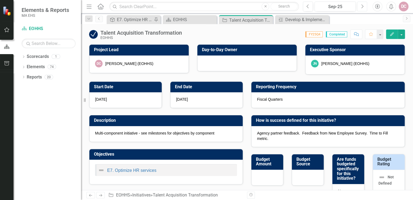
checkbox input "true"
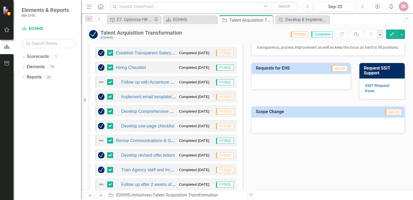
scroll to position [216, 0]
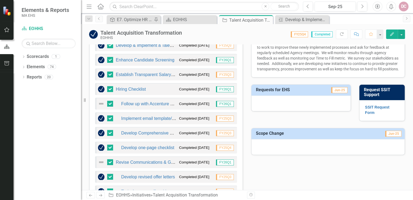
click at [188, 103] on small "Completed [DATE]" at bounding box center [194, 103] width 30 height 5
click at [153, 102] on link "Follow up with Accenture Partners for feedback on new process" at bounding box center [182, 103] width 122 height 5
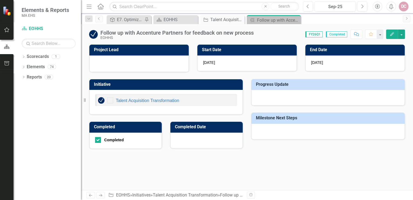
checkbox input "true"
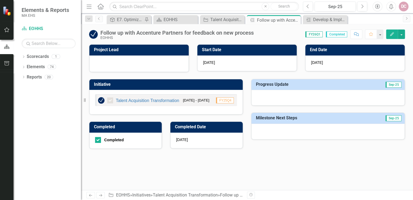
click at [392, 32] on button "Edit" at bounding box center [392, 33] width 12 height 9
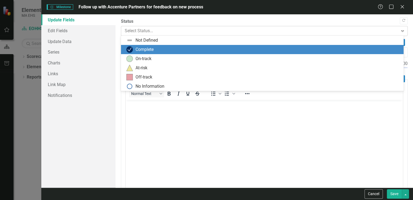
click at [402, 30] on icon at bounding box center [403, 31] width 3 height 2
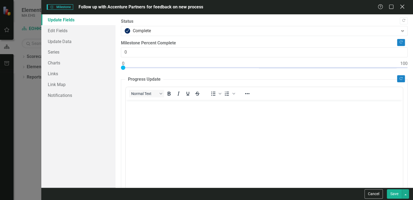
click at [403, 8] on icon at bounding box center [402, 7] width 4 height 4
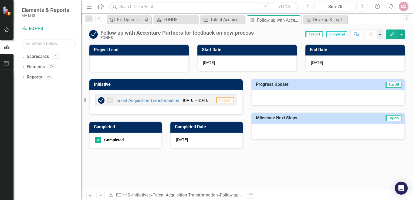
drag, startPoint x: 296, startPoint y: 20, endPoint x: 290, endPoint y: 25, distance: 6.9
click at [0, 0] on icon at bounding box center [0, 0] width 0 height 0
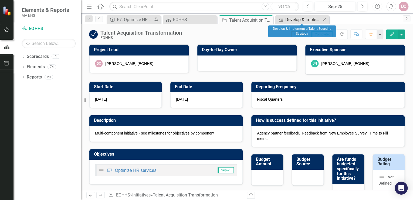
click at [299, 19] on div "Develop & Implement a Talent Sourcing Strategy" at bounding box center [304, 19] width 36 height 7
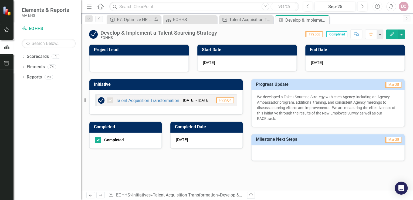
click at [394, 32] on icon "button" at bounding box center [392, 34] width 4 height 4
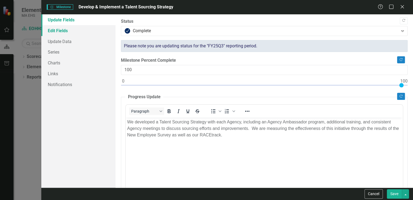
click at [55, 28] on link "Edit Fields" at bounding box center [78, 30] width 74 height 11
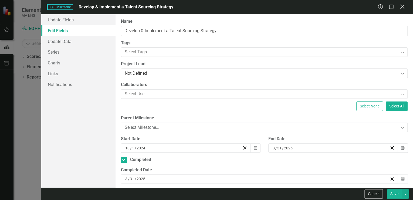
click at [403, 5] on icon "Close" at bounding box center [402, 6] width 7 height 5
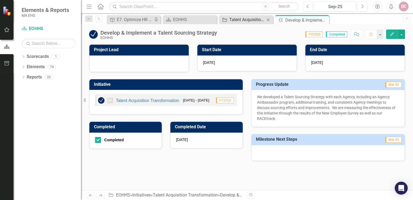
click at [245, 21] on div "Talent Acquisition Transformation" at bounding box center [247, 19] width 36 height 7
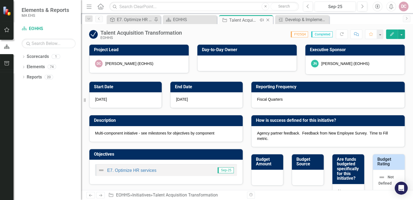
click at [268, 19] on icon "Close" at bounding box center [267, 20] width 5 height 4
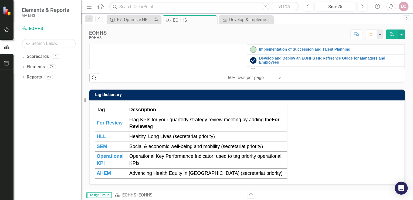
scroll to position [86, 0]
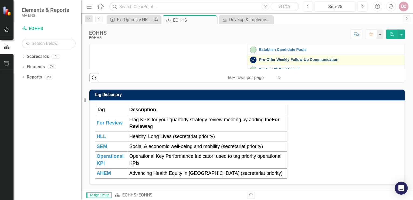
click at [279, 62] on link "Pre-Offer Weekly Follow-Up Communication" at bounding box center [330, 60] width 143 height 4
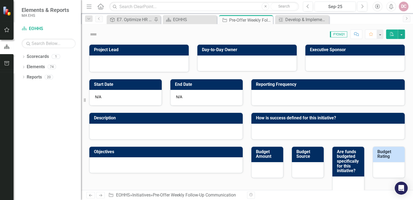
checkbox input "true"
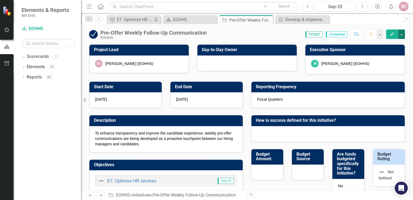
click at [403, 33] on button "button" at bounding box center [401, 33] width 7 height 9
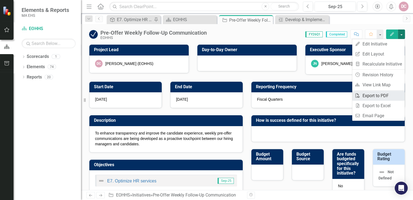
click at [374, 93] on link "PDF Export to PDF" at bounding box center [379, 96] width 52 height 10
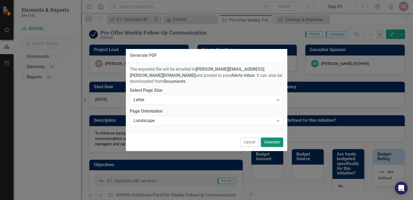
click at [272, 138] on button "Generate" at bounding box center [272, 141] width 22 height 9
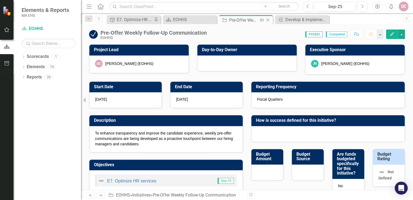
click at [268, 20] on icon at bounding box center [268, 20] width 3 height 3
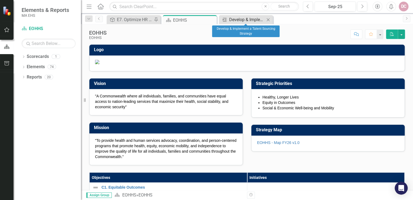
click at [251, 19] on div "Develop & Implement a Talent Sourcing Strategy" at bounding box center [247, 19] width 36 height 7
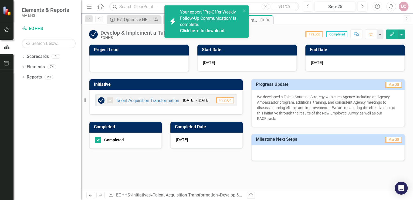
click at [268, 19] on icon at bounding box center [268, 20] width 3 height 3
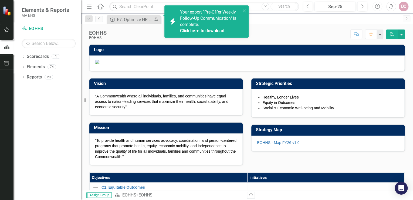
click at [217, 42] on div "icon.bolt Your export "Pre-Offer Weekly Follow-Up Communication" is complete. C…" at bounding box center [206, 23] width 86 height 39
click at [216, 30] on link "Click here to download." at bounding box center [202, 30] width 45 height 5
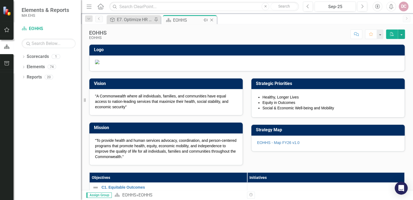
click at [185, 18] on div "EOHHS" at bounding box center [187, 20] width 29 height 7
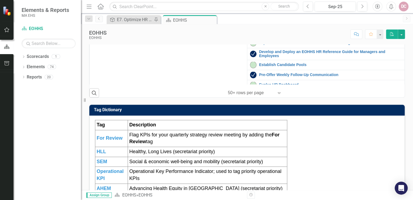
scroll to position [108, 0]
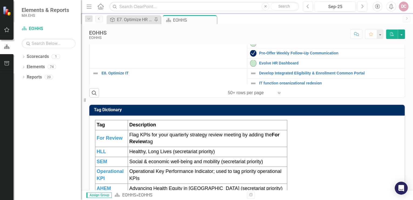
click at [264, 13] on link "Enhance Employee Experience" at bounding box center [330, 11] width 143 height 4
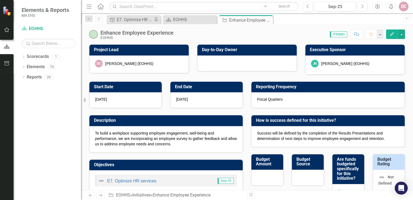
checkbox input "true"
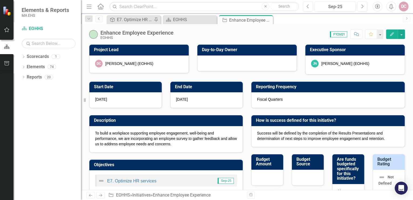
checkbox input "true"
click at [401, 34] on button "button" at bounding box center [401, 33] width 7 height 9
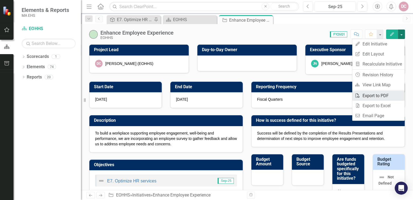
click at [375, 95] on link "PDF Export to PDF" at bounding box center [379, 96] width 52 height 10
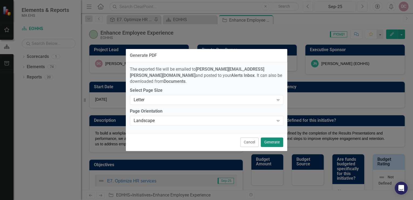
click at [270, 138] on button "Generate" at bounding box center [272, 141] width 22 height 9
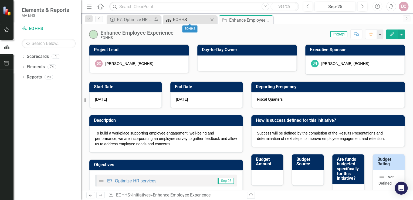
click at [200, 19] on div "EOHHS" at bounding box center [191, 19] width 36 height 7
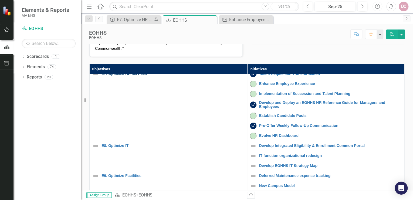
scroll to position [173, 0]
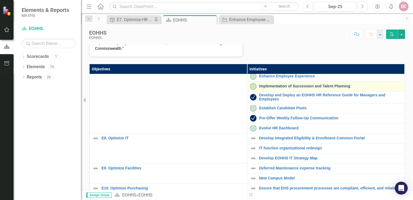
click at [279, 88] on link "Implementation of Succession and Talent Planning" at bounding box center [330, 86] width 143 height 4
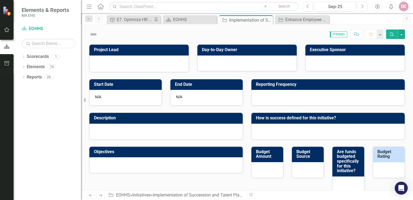
checkbox input "true"
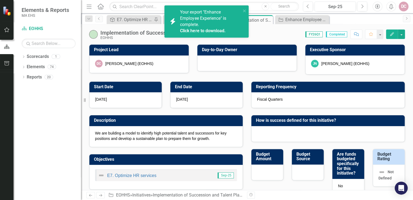
click at [212, 29] on link "Click here to download." at bounding box center [202, 30] width 45 height 5
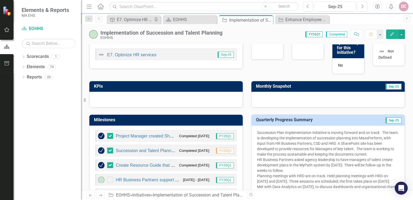
scroll to position [108, 0]
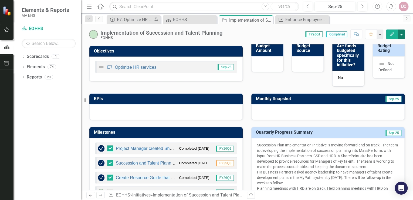
click at [402, 34] on button "button" at bounding box center [401, 33] width 7 height 9
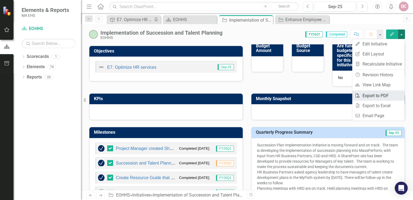
click at [379, 96] on link "PDF Export to PDF" at bounding box center [379, 96] width 52 height 10
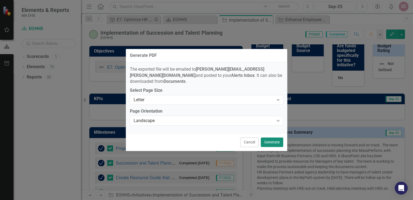
click at [270, 137] on button "Generate" at bounding box center [272, 141] width 22 height 9
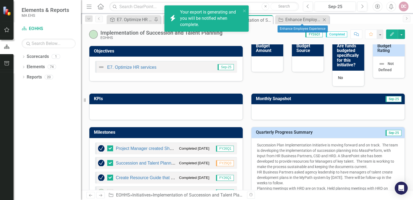
click at [325, 20] on icon at bounding box center [324, 19] width 3 height 3
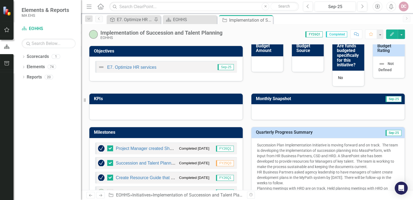
click at [0, 0] on icon "Close" at bounding box center [0, 0] width 0 height 0
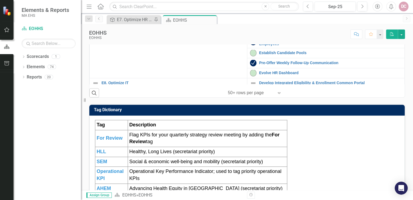
scroll to position [108, 0]
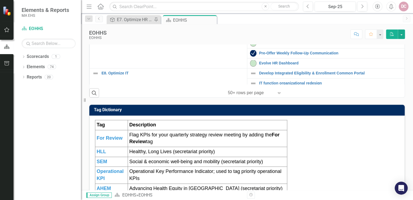
click at [267, 36] on link "Develop and Deploy an EOHHS HR Reference Guide for Managers and Employees" at bounding box center [330, 32] width 143 height 8
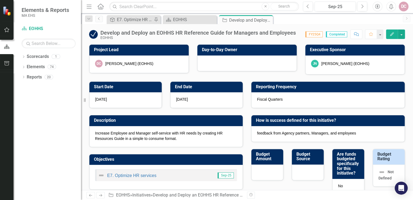
checkbox input "true"
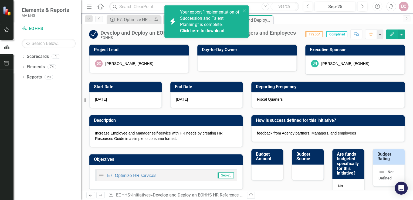
click at [206, 28] on div "Click here to download." at bounding box center [210, 31] width 60 height 6
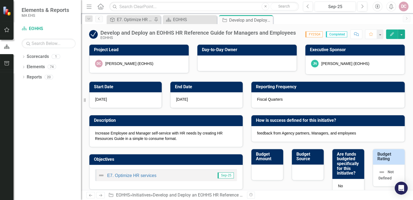
click at [405, 35] on div "Develop and Deploy an EOHHS HR Reference Guide for Managers and Employees EOHHS…" at bounding box center [247, 32] width 332 height 16
click at [403, 35] on button "button" at bounding box center [401, 33] width 7 height 9
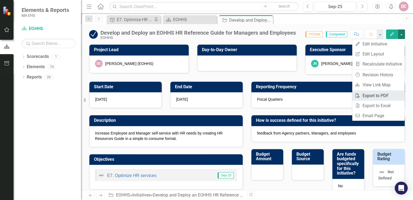
click at [368, 95] on link "PDF Export to PDF" at bounding box center [379, 96] width 52 height 10
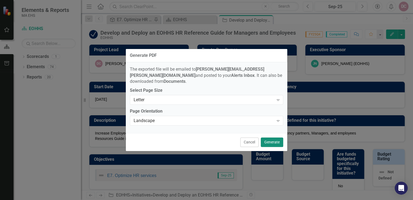
click at [271, 138] on button "Generate" at bounding box center [272, 141] width 22 height 9
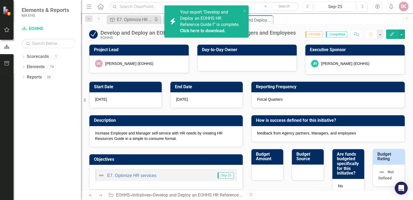
click at [211, 33] on link "Click here to download." at bounding box center [202, 30] width 45 height 5
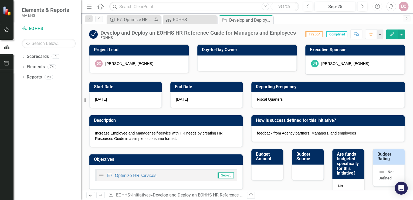
click at [300, 15] on div "Objective E7. Optimize HR services Pin Scorecard EOHHS Close Initiative Develop…" at bounding box center [253, 19] width 295 height 9
click at [403, 35] on button "button" at bounding box center [401, 33] width 7 height 9
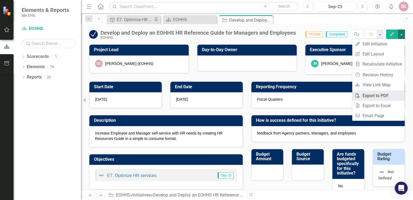
click at [384, 96] on link "PDF Export to PDF" at bounding box center [379, 96] width 52 height 10
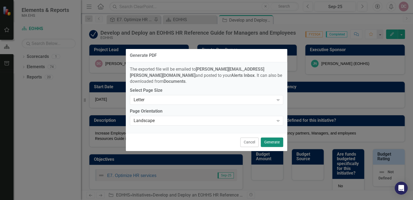
click at [270, 140] on button "Generate" at bounding box center [272, 141] width 22 height 9
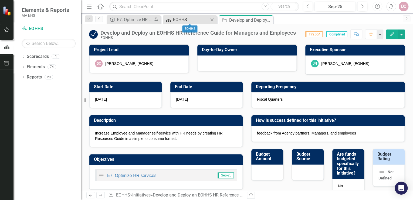
click at [198, 18] on div "EOHHS" at bounding box center [191, 19] width 36 height 7
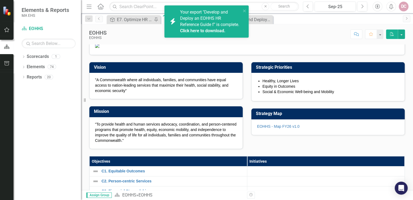
scroll to position [86, 0]
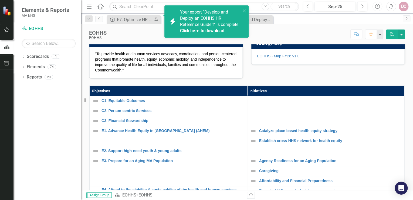
click at [213, 33] on link "Click here to download." at bounding box center [202, 30] width 45 height 5
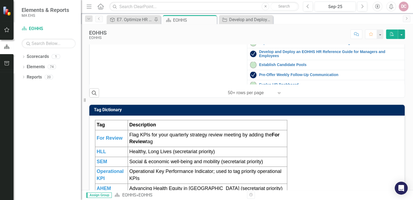
scroll to position [108, 0]
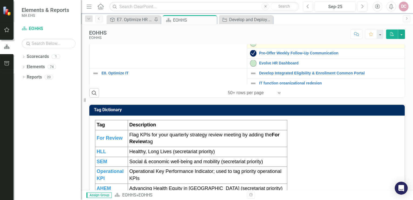
click at [266, 45] on link "Establish Candidate Pools" at bounding box center [330, 43] width 143 height 4
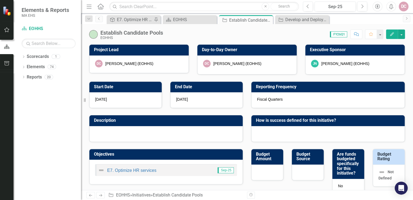
click at [392, 35] on icon "button" at bounding box center [392, 34] width 4 height 4
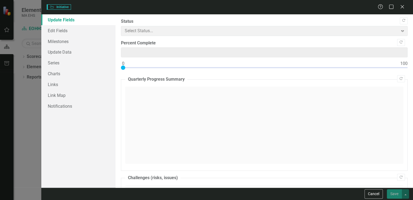
type input "0"
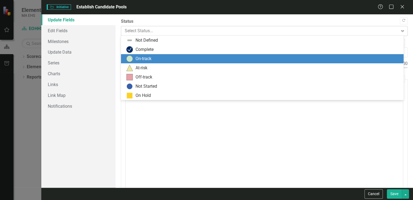
click at [135, 30] on div at bounding box center [260, 30] width 270 height 7
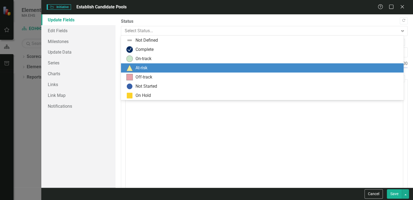
click at [138, 66] on div "At-risk" at bounding box center [142, 68] width 12 height 6
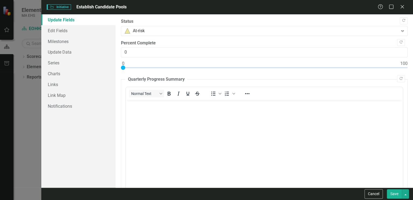
click at [392, 192] on button "Save" at bounding box center [394, 193] width 15 height 9
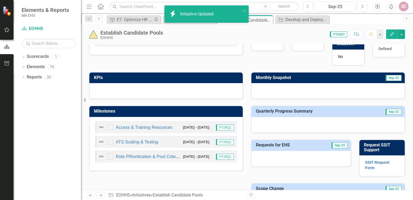
scroll to position [130, 0]
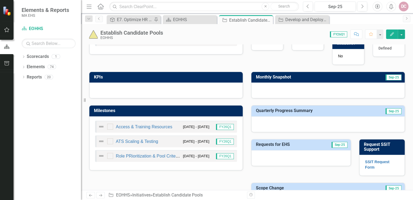
click at [396, 32] on button "Edit" at bounding box center [392, 33] width 12 height 9
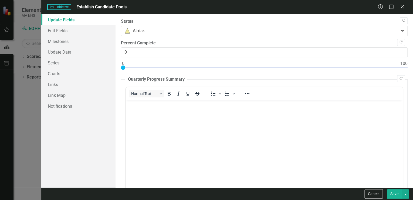
scroll to position [0, 0]
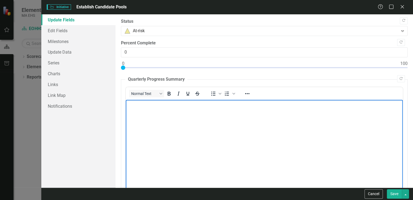
click at [145, 106] on p "Rich Text Area. Press ALT-0 for help." at bounding box center [264, 104] width 275 height 6
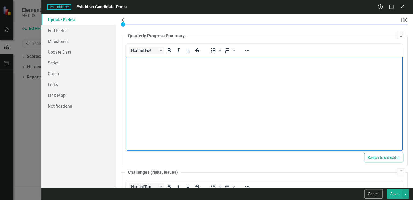
click at [137, 68] on body "Rich Text Area. Press ALT-0 for help." at bounding box center [264, 96] width 277 height 81
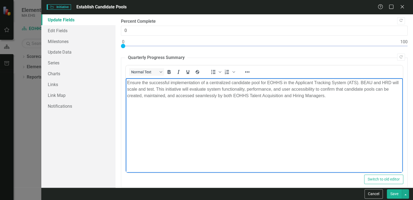
scroll to position [0, 0]
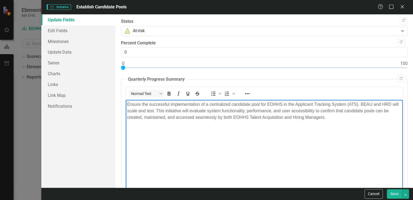
click at [397, 196] on button "Save" at bounding box center [394, 193] width 15 height 9
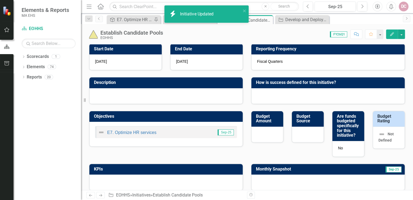
scroll to position [22, 0]
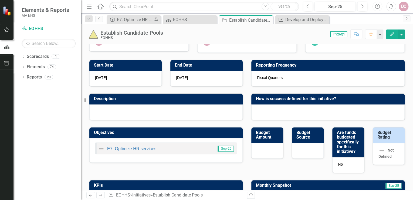
click at [392, 35] on icon "Edit" at bounding box center [392, 34] width 5 height 4
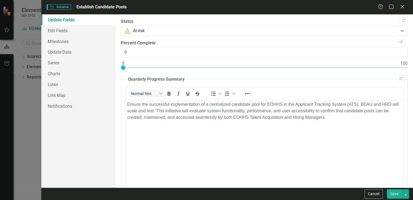
scroll to position [0, 0]
click at [63, 32] on link "Edit Fields" at bounding box center [78, 30] width 74 height 11
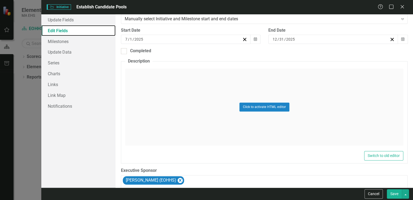
scroll to position [151, 0]
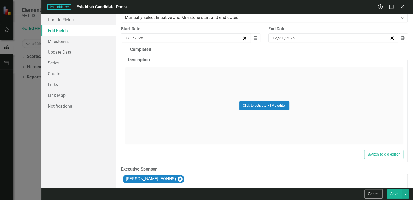
click at [257, 101] on div "Click to activate HTML editor" at bounding box center [264, 105] width 278 height 77
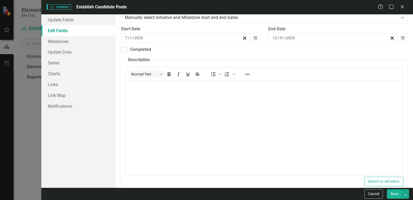
scroll to position [0, 0]
click at [138, 86] on p "Rich Text Area. Press ALT-0 for help." at bounding box center [264, 85] width 275 height 6
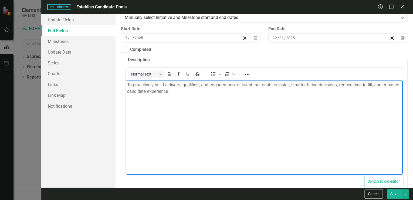
click at [195, 92] on p "To proactively build a divers, qualified, and engaged pool of talent that enabl…" at bounding box center [264, 88] width 275 height 13
click at [214, 99] on body "To proactively build a diverse, qualified, and engaged pool of talent that enab…" at bounding box center [264, 120] width 277 height 81
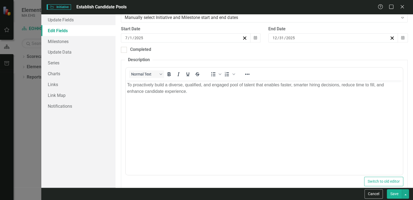
click at [398, 193] on button "Save" at bounding box center [394, 193] width 15 height 9
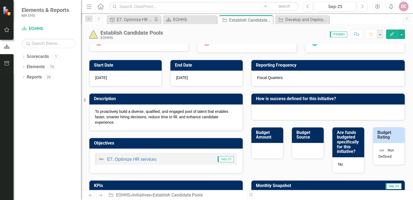
click at [390, 35] on icon "Edit" at bounding box center [392, 34] width 5 height 4
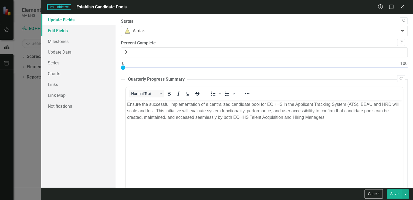
drag, startPoint x: 65, startPoint y: 32, endPoint x: 69, endPoint y: 32, distance: 4.4
click at [65, 32] on link "Edit Fields" at bounding box center [78, 30] width 74 height 11
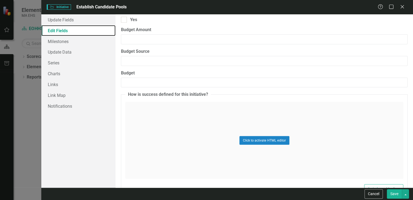
scroll to position [735, 0]
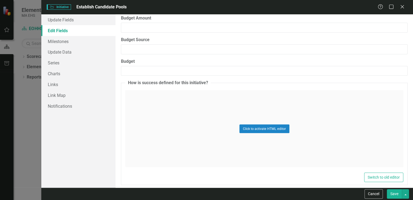
click at [158, 95] on div "Click to activate HTML editor" at bounding box center [264, 128] width 278 height 77
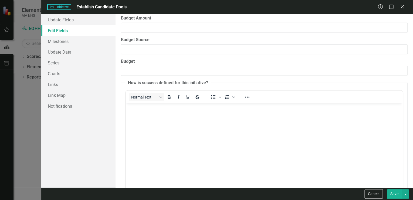
scroll to position [0, 0]
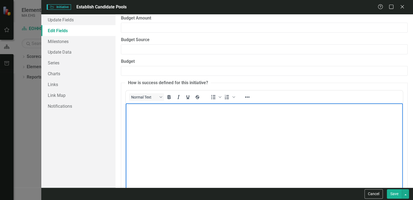
click at [139, 111] on body "Rich Text Area. Press ALT-0 for help." at bounding box center [264, 143] width 277 height 81
click at [395, 192] on button "Save" at bounding box center [394, 193] width 15 height 9
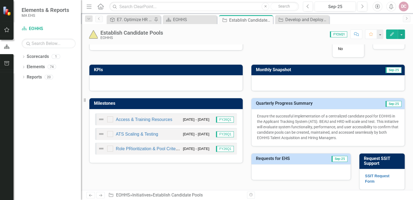
scroll to position [151, 0]
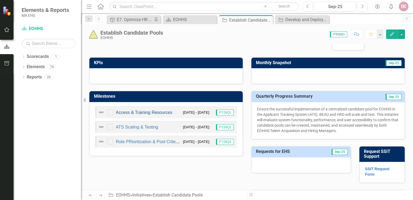
click at [125, 111] on link "Access & Training Resources" at bounding box center [144, 112] width 56 height 5
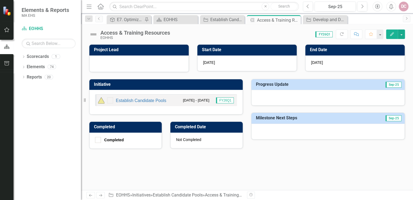
click at [392, 31] on button "Edit" at bounding box center [392, 33] width 12 height 9
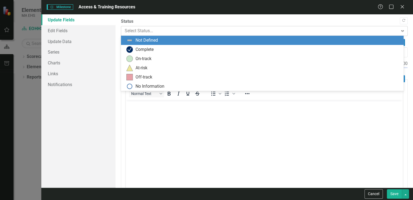
click at [160, 33] on div at bounding box center [260, 30] width 270 height 7
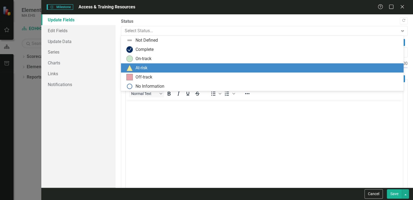
click at [148, 65] on div "At-risk" at bounding box center [263, 68] width 274 height 6
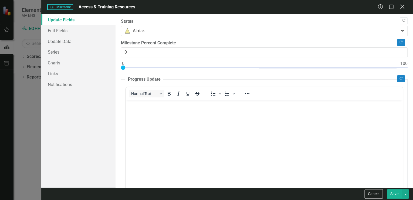
click at [402, 9] on icon "Close" at bounding box center [402, 6] width 7 height 5
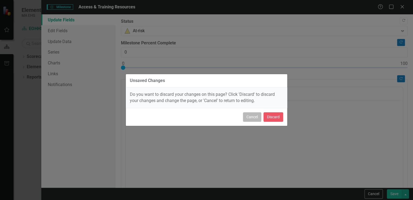
click at [254, 117] on button "Cancel" at bounding box center [252, 116] width 18 height 9
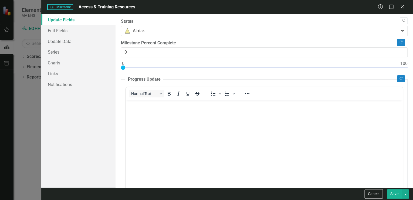
click at [395, 192] on button "Save" at bounding box center [394, 193] width 15 height 9
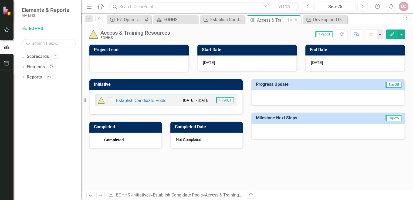
click at [296, 20] on icon "Close" at bounding box center [295, 20] width 5 height 4
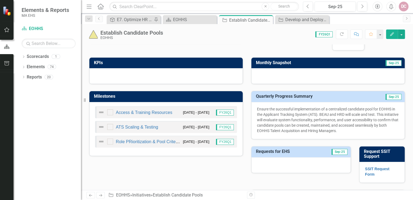
scroll to position [173, 0]
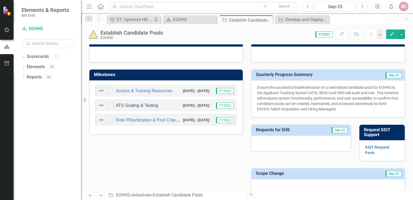
click at [148, 103] on link "ATS Scaling & Testing" at bounding box center [137, 105] width 42 height 5
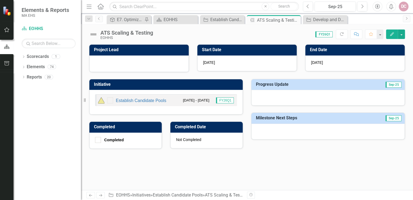
click at [141, 34] on div "ATS Scaling & Testing" at bounding box center [127, 33] width 53 height 6
click at [394, 34] on icon "Edit" at bounding box center [392, 34] width 5 height 4
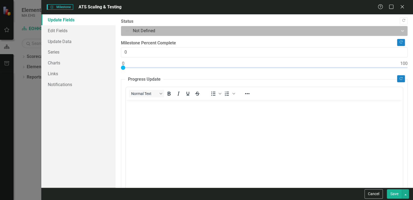
click at [180, 30] on div at bounding box center [260, 30] width 270 height 7
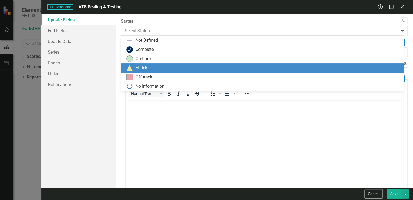
click at [146, 66] on div "At-risk" at bounding box center [142, 68] width 12 height 6
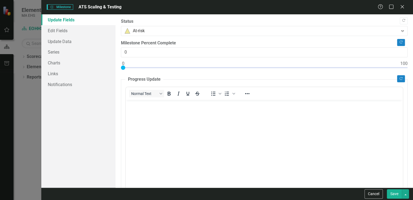
click at [397, 192] on button "Save" at bounding box center [394, 193] width 15 height 9
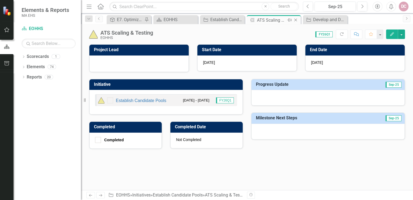
click at [296, 19] on icon at bounding box center [296, 20] width 3 height 3
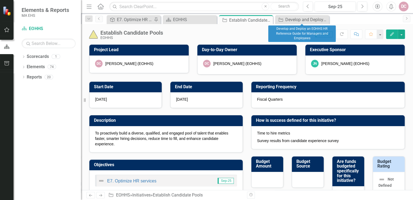
drag, startPoint x: 326, startPoint y: 19, endPoint x: 312, endPoint y: 21, distance: 14.7
click at [0, 0] on icon "Close" at bounding box center [0, 0] width 0 height 0
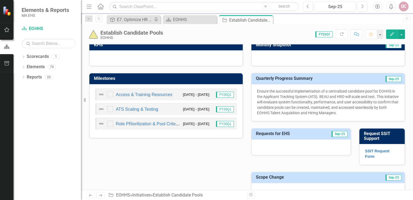
scroll to position [173, 0]
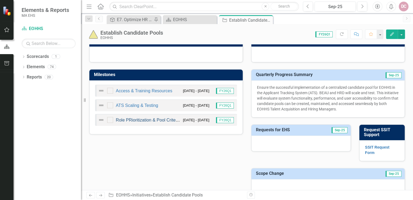
click at [132, 118] on link "Role PRioritization & Pool Criteria" at bounding box center [148, 120] width 65 height 5
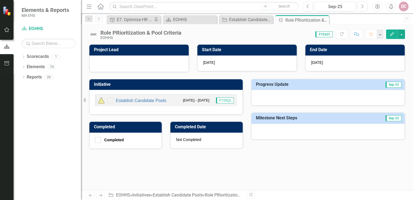
click at [119, 31] on div "Role PRioritization & Pool Criteria" at bounding box center [141, 33] width 81 height 6
click at [390, 32] on icon "Edit" at bounding box center [392, 34] width 5 height 4
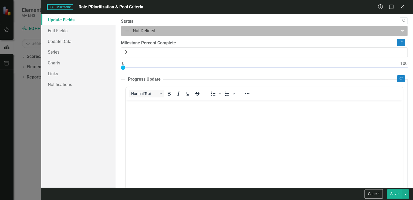
click at [143, 32] on div at bounding box center [260, 30] width 270 height 7
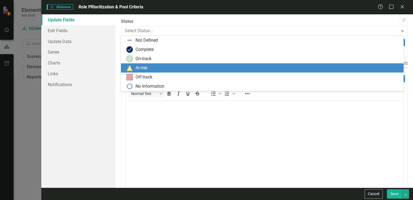
click at [139, 69] on div "At-risk" at bounding box center [142, 68] width 12 height 6
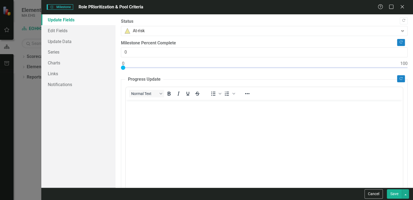
click at [397, 193] on button "Save" at bounding box center [394, 193] width 15 height 9
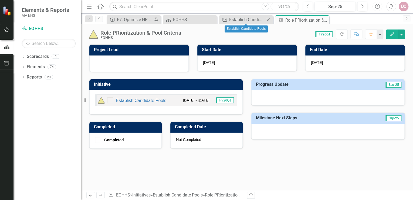
click at [269, 20] on icon at bounding box center [268, 19] width 3 height 3
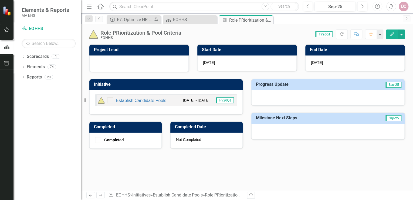
click at [0, 0] on icon "Close" at bounding box center [0, 0] width 0 height 0
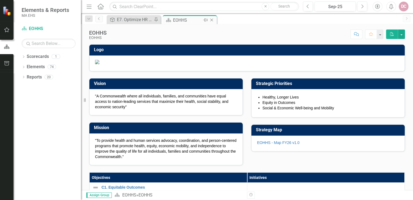
click at [212, 19] on icon at bounding box center [212, 20] width 3 height 3
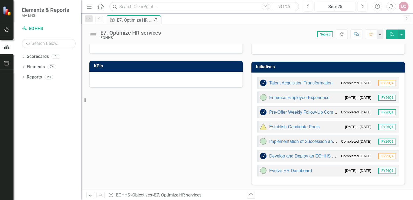
scroll to position [65, 0]
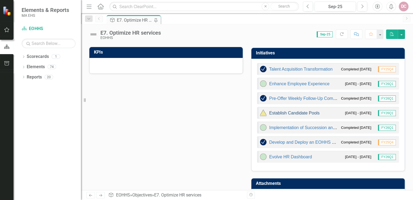
click at [308, 111] on link "Establish Candidate Pools" at bounding box center [294, 113] width 51 height 5
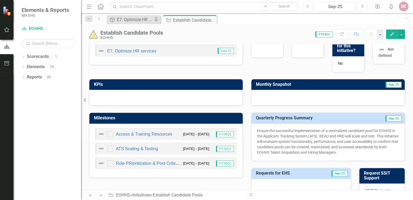
scroll to position [151, 0]
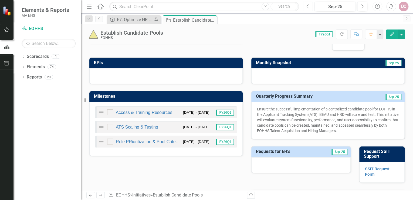
click at [310, 7] on button "Previous" at bounding box center [308, 7] width 10 height 10
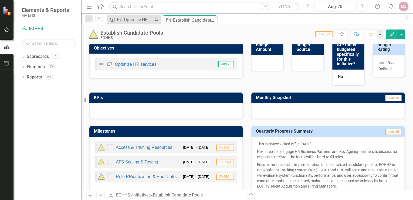
scroll to position [130, 0]
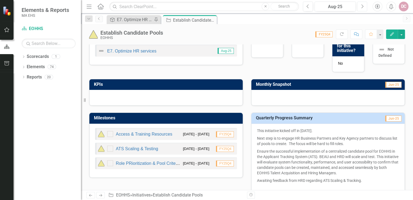
click at [360, 5] on button "Next" at bounding box center [363, 7] width 10 height 10
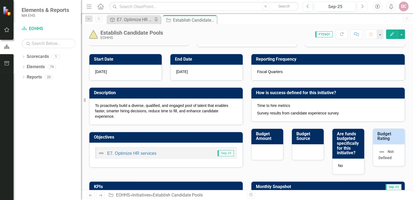
scroll to position [22, 0]
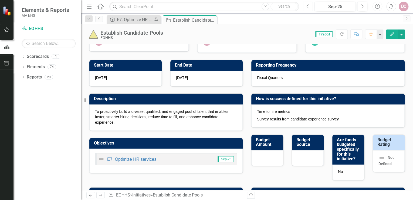
click at [308, 7] on icon "button" at bounding box center [308, 6] width 2 height 4
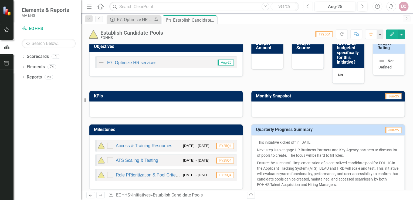
scroll to position [130, 0]
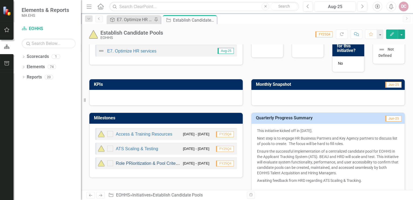
click at [135, 162] on link "Role PRioritization & Pool Criteria" at bounding box center [148, 163] width 65 height 5
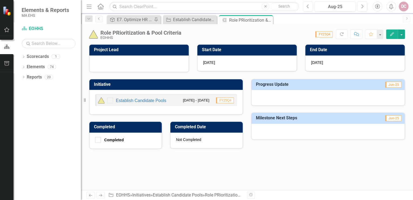
click at [390, 32] on button "Edit" at bounding box center [392, 33] width 12 height 9
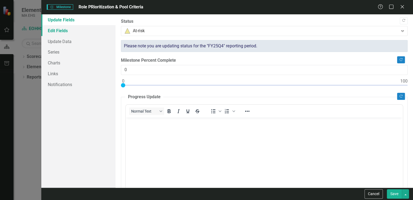
click at [85, 30] on link "Edit Fields" at bounding box center [78, 30] width 74 height 11
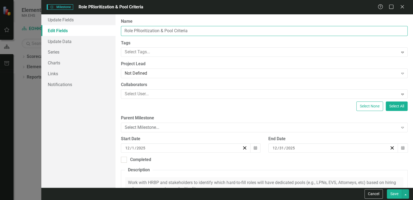
click at [139, 30] on input "Role PRioritization & Pool Criteria" at bounding box center [264, 31] width 287 height 10
type input "Role Prioritization & Pool Criteria"
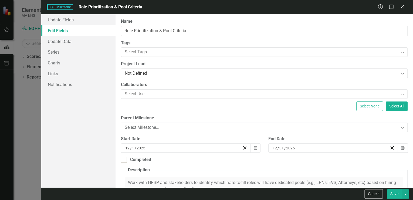
click at [199, 46] on div "Tags Select Tags... Expand" at bounding box center [264, 48] width 287 height 17
click at [71, 19] on link "Update Fields" at bounding box center [78, 19] width 74 height 11
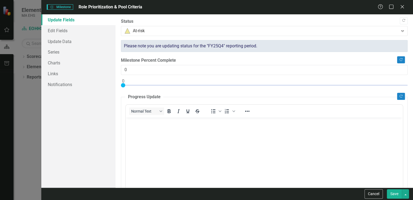
click at [393, 193] on button "Save" at bounding box center [394, 193] width 15 height 9
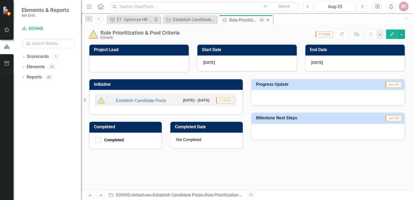
click at [268, 19] on icon at bounding box center [268, 20] width 3 height 3
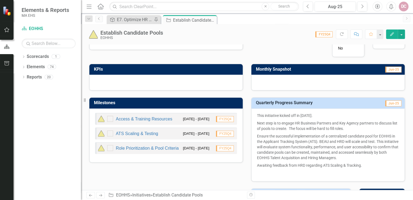
scroll to position [151, 0]
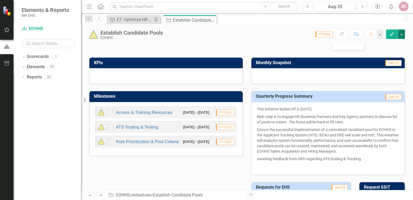
click at [403, 34] on button "button" at bounding box center [401, 33] width 7 height 9
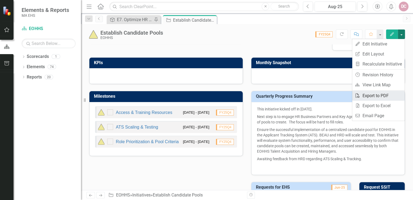
click at [371, 96] on link "PDF Export to PDF" at bounding box center [379, 96] width 52 height 10
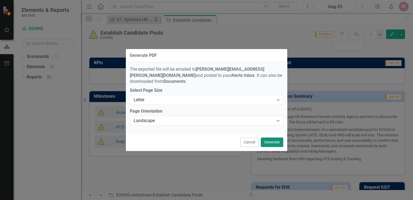
click at [267, 137] on button "Generate" at bounding box center [272, 141] width 22 height 9
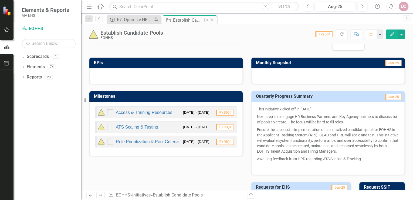
click at [212, 19] on icon "Close" at bounding box center [211, 20] width 5 height 4
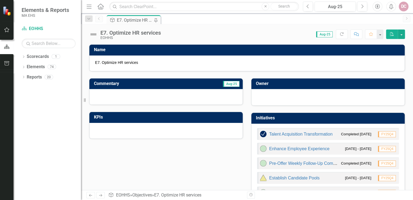
click at [138, 19] on div "E7. Optimize HR services" at bounding box center [135, 20] width 36 height 7
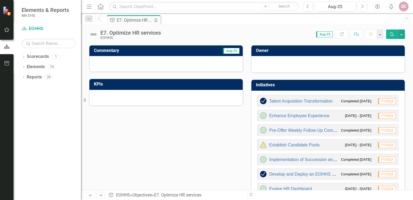
scroll to position [43, 0]
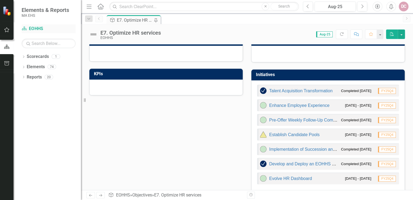
click at [38, 29] on link "Scorecard EOHHS" at bounding box center [49, 29] width 54 height 6
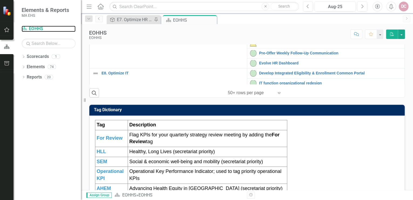
scroll to position [130, 0]
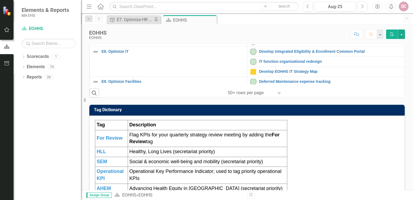
click at [281, 34] on link "Pre-Offer Weekly Follow-Up Communication" at bounding box center [330, 31] width 143 height 4
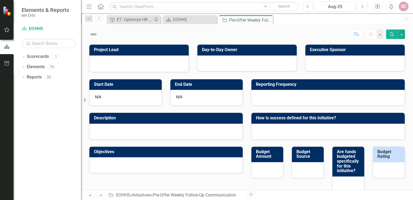
checkbox input "true"
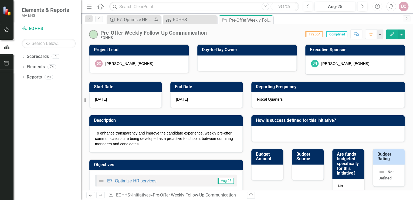
checkbox input "true"
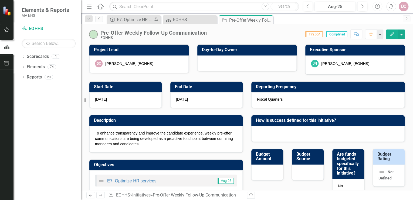
checkbox input "true"
click at [309, 8] on icon "Previous" at bounding box center [308, 6] width 3 height 5
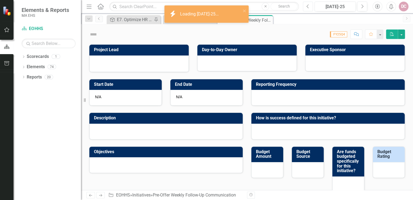
checkbox input "true"
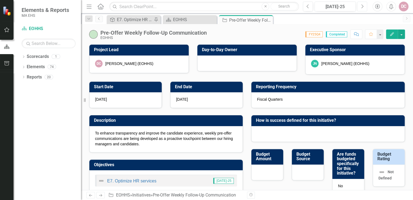
click at [362, 5] on icon "Next" at bounding box center [362, 6] width 3 height 5
checkbox input "true"
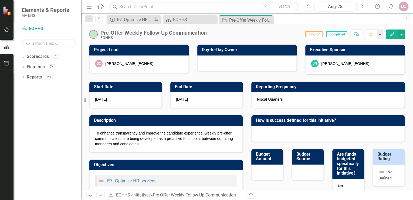
checkbox input "true"
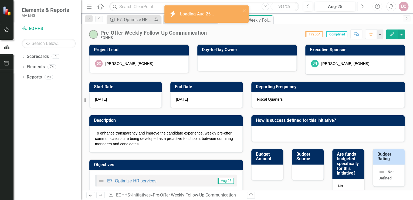
click at [362, 5] on icon "Next" at bounding box center [362, 6] width 3 height 5
checkbox input "true"
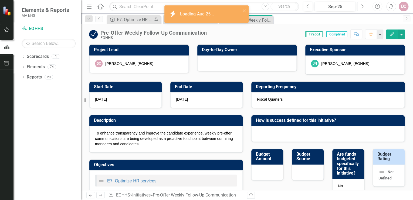
checkbox input "true"
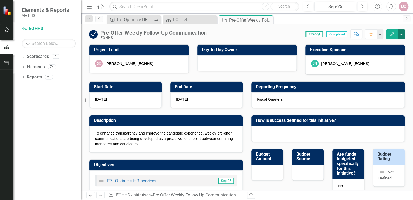
click at [402, 32] on button "button" at bounding box center [401, 33] width 7 height 9
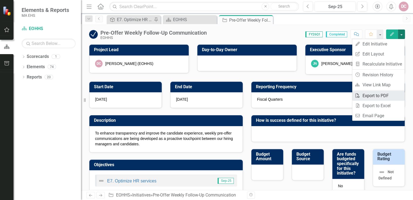
click at [366, 96] on link "PDF Export to PDF" at bounding box center [379, 96] width 52 height 10
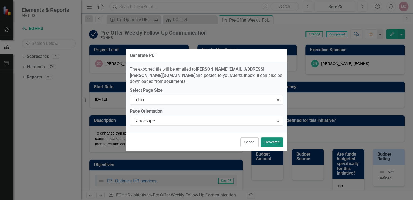
click at [269, 139] on button "Generate" at bounding box center [272, 141] width 22 height 9
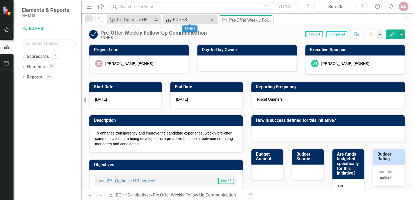
click at [182, 20] on div "EOHHS" at bounding box center [191, 19] width 36 height 7
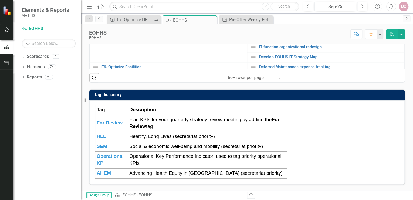
scroll to position [130, 0]
click at [262, 31] on td "Evolve HR Dashboard Edit Edit Initiative Link Open Element" at bounding box center [326, 26] width 158 height 10
click at [262, 30] on div "Evolve HR Dashboard" at bounding box center [326, 26] width 152 height 6
click at [268, 28] on link "Evolve HR Dashboard" at bounding box center [330, 26] width 143 height 4
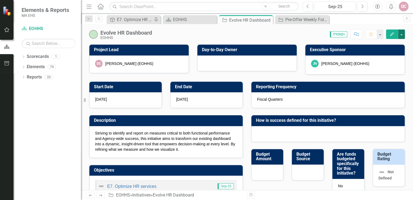
click at [402, 34] on button "button" at bounding box center [401, 33] width 7 height 9
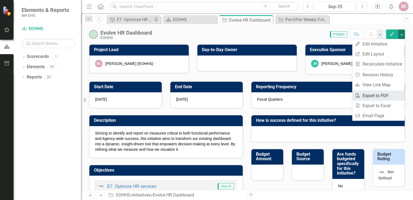
click at [365, 96] on link "PDF Export to PDF" at bounding box center [379, 96] width 52 height 10
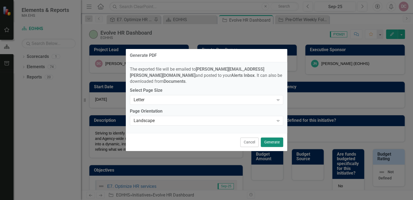
click at [268, 139] on button "Generate" at bounding box center [272, 141] width 22 height 9
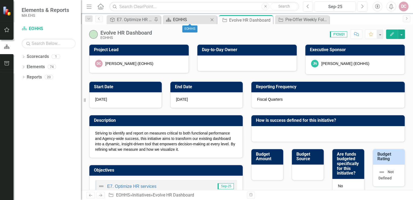
click at [191, 21] on div "EOHHS" at bounding box center [191, 19] width 36 height 7
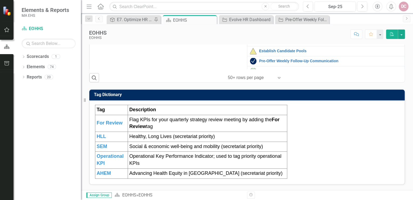
scroll to position [86, 0]
click at [279, 20] on link "Enhance Employee Experience" at bounding box center [330, 18] width 143 height 4
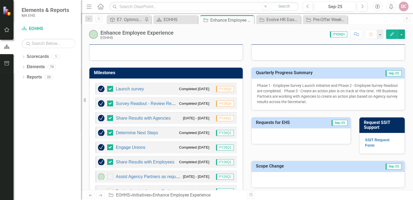
scroll to position [173, 0]
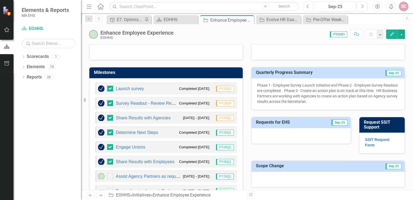
click at [308, 5] on icon "Previous" at bounding box center [308, 6] width 3 height 5
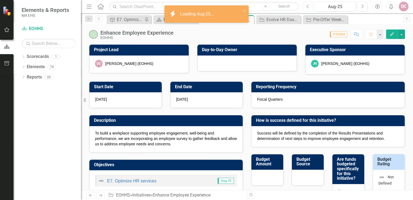
checkbox input "true"
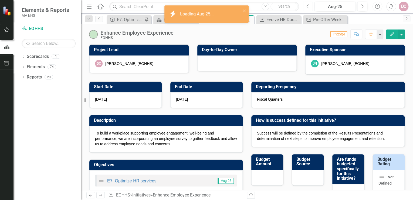
checkbox input "true"
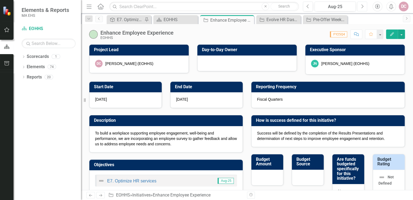
click at [360, 5] on button "Next" at bounding box center [363, 7] width 10 height 10
checkbox input "true"
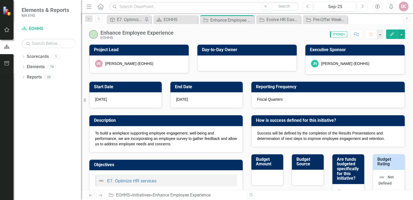
checkbox input "true"
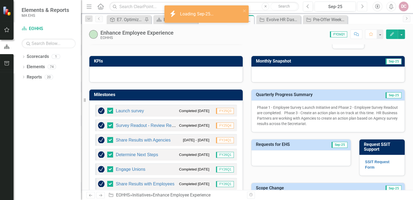
scroll to position [151, 0]
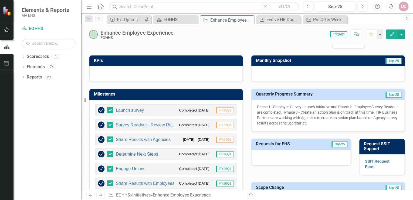
click at [391, 32] on button "Edit" at bounding box center [392, 33] width 12 height 9
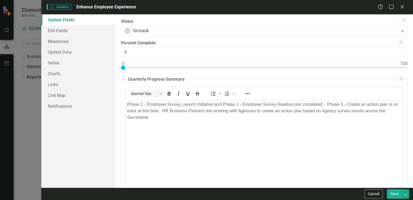
scroll to position [0, 0]
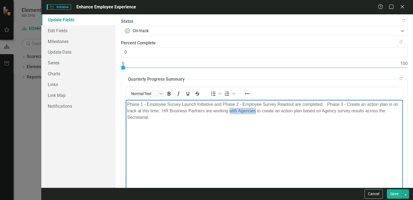
drag, startPoint x: 235, startPoint y: 111, endPoint x: 261, endPoint y: 111, distance: 25.4
click at [261, 111] on p "Phase 1 - Employee Survey Launch Initiative and Phase 2 - Employee Survey Reado…" at bounding box center [264, 110] width 275 height 19
click at [189, 113] on p "Phase 1 - Employee Survey Launch Initiative and Phase 2 - Employee Survey Reado…" at bounding box center [264, 110] width 275 height 19
drag, startPoint x: 169, startPoint y: 111, endPoint x: 261, endPoint y: 112, distance: 92.4
click at [261, 112] on p "Phase 1 - Employee Survey Launch Initiative and Phase 2 - Employee Survey Reado…" at bounding box center [264, 110] width 275 height 19
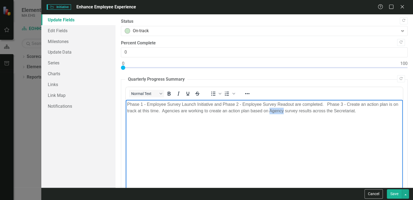
drag, startPoint x: 289, startPoint y: 111, endPoint x: 276, endPoint y: 111, distance: 13.3
click at [276, 111] on p "Phase 1 - Employee Survey Launch Initiative and Phase 2 - Employee Survey Reado…" at bounding box center [264, 107] width 275 height 13
click at [382, 111] on p "Phase 1 - Employee Survey Launch Initiative and Phase 2 - Employee Survey Reado…" at bounding box center [264, 107] width 275 height 13
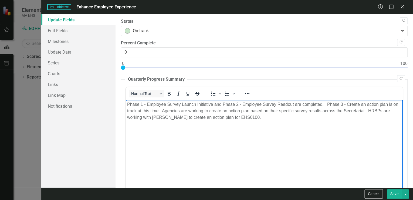
click at [394, 193] on button "Save" at bounding box center [394, 193] width 15 height 9
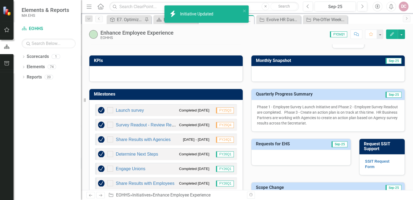
checkbox input "false"
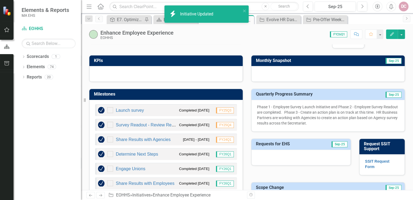
checkbox input "false"
checkbox input "true"
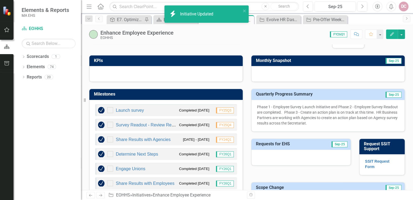
checkbox input "true"
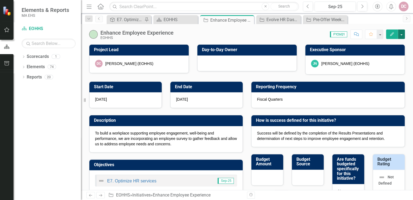
click at [403, 34] on button "button" at bounding box center [401, 33] width 7 height 9
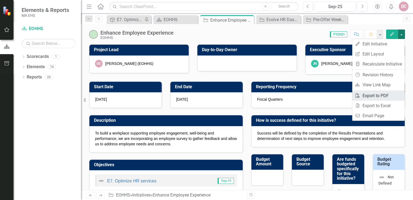
click at [364, 94] on link "PDF Export to PDF" at bounding box center [379, 96] width 52 height 10
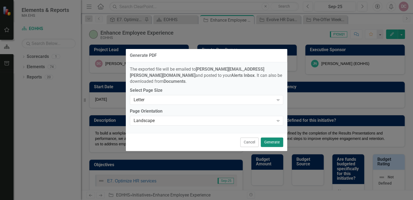
click at [266, 138] on button "Generate" at bounding box center [272, 141] width 22 height 9
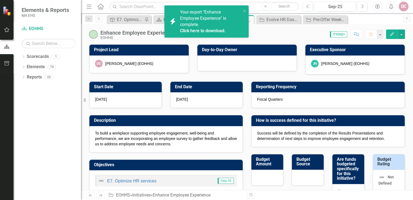
click at [213, 31] on link "Click here to download." at bounding box center [202, 30] width 45 height 5
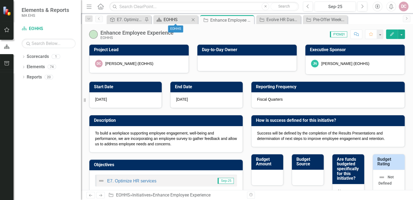
click at [179, 18] on div "EOHHS" at bounding box center [177, 19] width 26 height 7
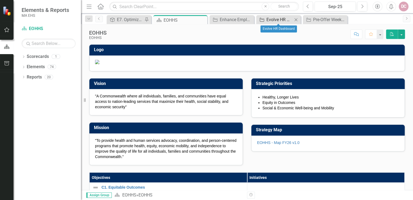
click at [276, 19] on div "Evolve HR Dashboard" at bounding box center [280, 19] width 26 height 7
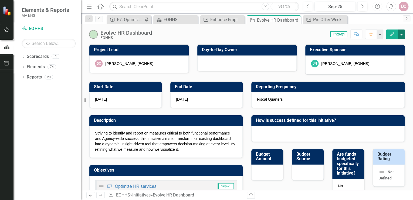
click at [402, 32] on button "button" at bounding box center [401, 33] width 7 height 9
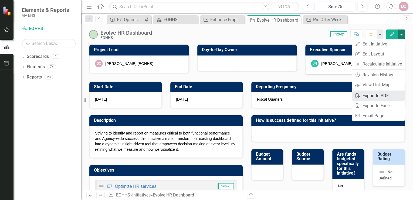
click at [373, 95] on link "PDF Export to PDF" at bounding box center [379, 96] width 52 height 10
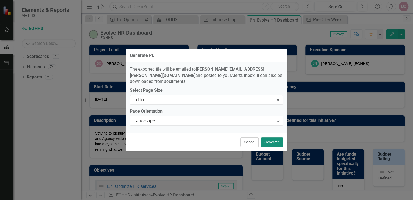
click at [272, 138] on button "Generate" at bounding box center [272, 141] width 22 height 9
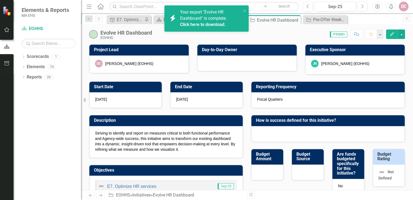
click at [218, 24] on link "Click here to download." at bounding box center [202, 24] width 45 height 5
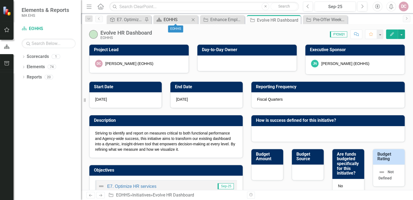
click at [176, 17] on div "EOHHS" at bounding box center [177, 19] width 26 height 7
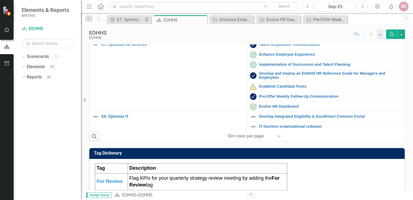
scroll to position [130, 0]
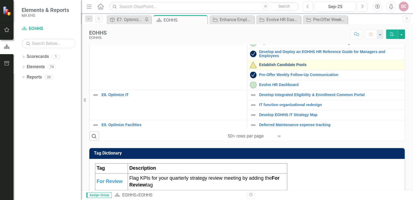
click at [268, 67] on link "Establish Candidate Pools" at bounding box center [330, 65] width 143 height 4
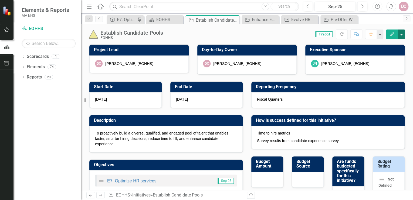
click at [401, 33] on button "button" at bounding box center [401, 33] width 7 height 9
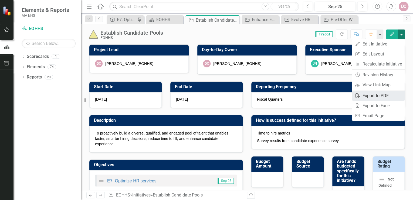
click at [378, 96] on link "PDF Export to PDF" at bounding box center [379, 96] width 52 height 10
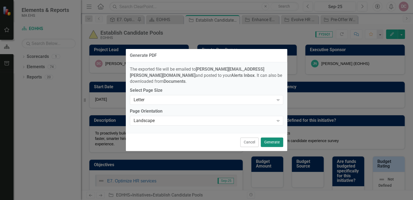
click at [274, 139] on button "Generate" at bounding box center [272, 141] width 22 height 9
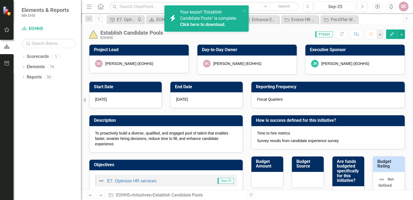
click at [212, 25] on link "Click here to download." at bounding box center [202, 24] width 45 height 5
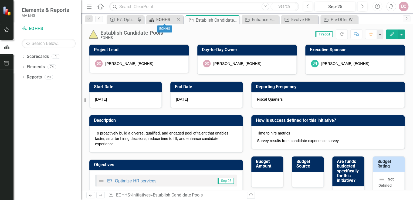
click at [169, 21] on div "EOHHS" at bounding box center [165, 19] width 19 height 7
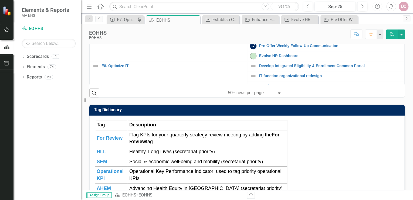
scroll to position [108, 0]
